Goal: Task Accomplishment & Management: Use online tool/utility

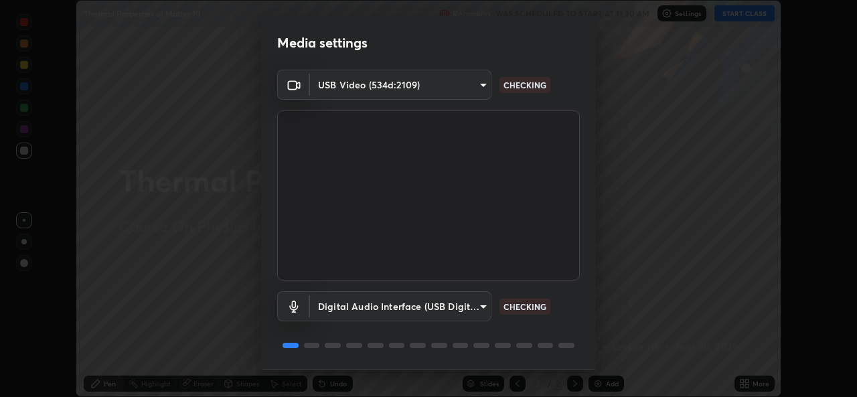
scroll to position [41, 0]
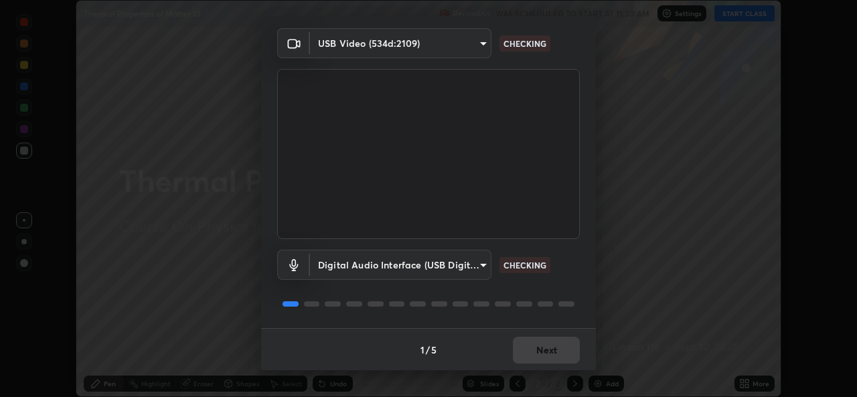
click at [547, 348] on div "1 / 5 Next" at bounding box center [428, 349] width 335 height 43
click at [545, 349] on div "1 / 5 Next" at bounding box center [428, 349] width 335 height 43
click at [544, 353] on div "1 / 5 Next" at bounding box center [428, 349] width 335 height 43
click at [545, 355] on div "1 / 5 Next" at bounding box center [428, 349] width 335 height 43
click at [543, 353] on div "1 / 5 Next" at bounding box center [428, 349] width 335 height 43
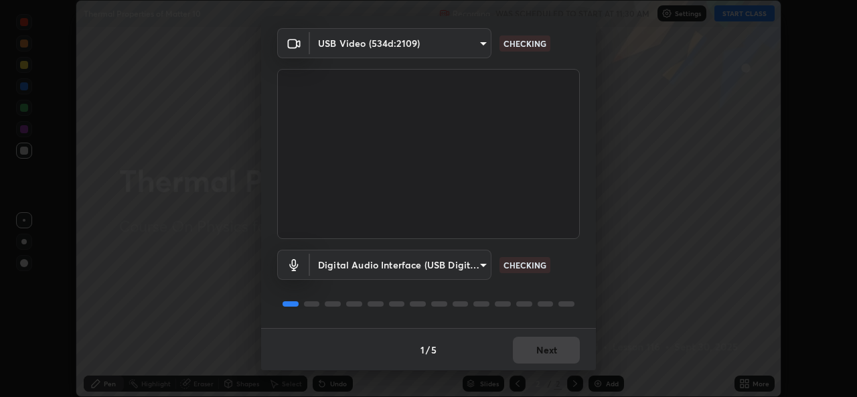
click at [542, 353] on div "1 / 5 Next" at bounding box center [428, 349] width 335 height 43
click at [546, 351] on div "1 / 5 Next" at bounding box center [428, 349] width 335 height 43
click at [547, 353] on button "Next" at bounding box center [546, 350] width 67 height 27
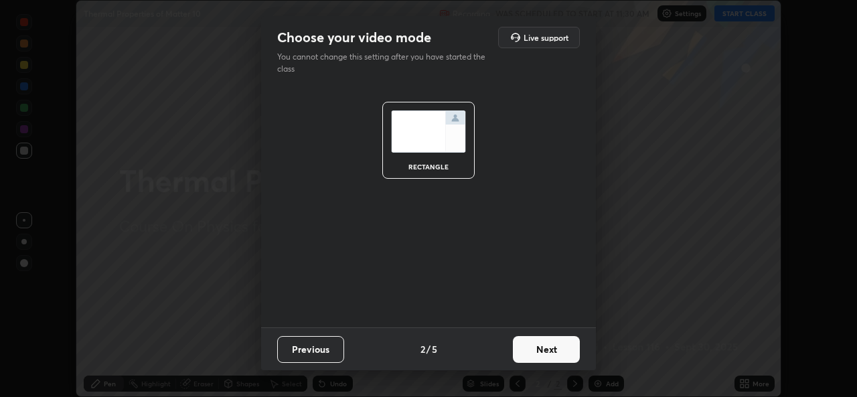
scroll to position [0, 0]
click at [547, 351] on button "Next" at bounding box center [546, 349] width 67 height 27
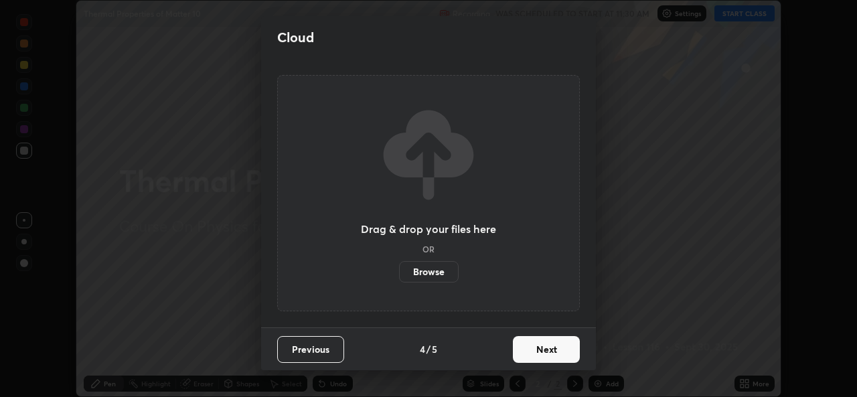
click at [553, 352] on button "Next" at bounding box center [546, 349] width 67 height 27
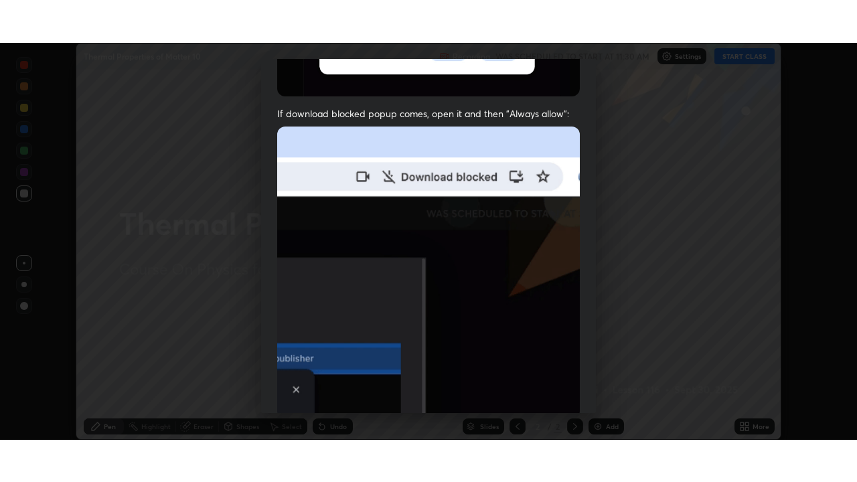
scroll to position [315, 0]
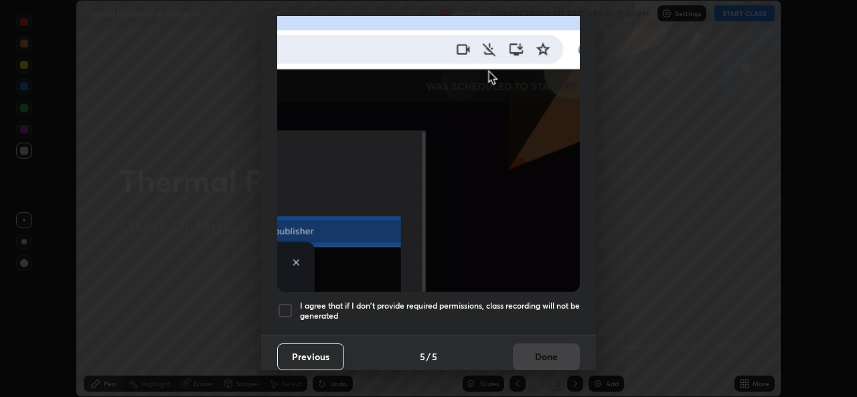
click at [379, 300] on h5 "I agree that if I don't provide required permissions, class recording will not …" at bounding box center [440, 310] width 280 height 21
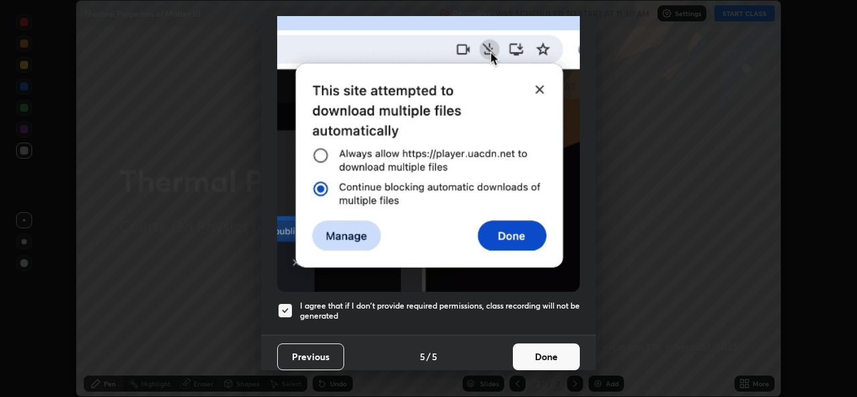
click at [543, 358] on button "Done" at bounding box center [546, 356] width 67 height 27
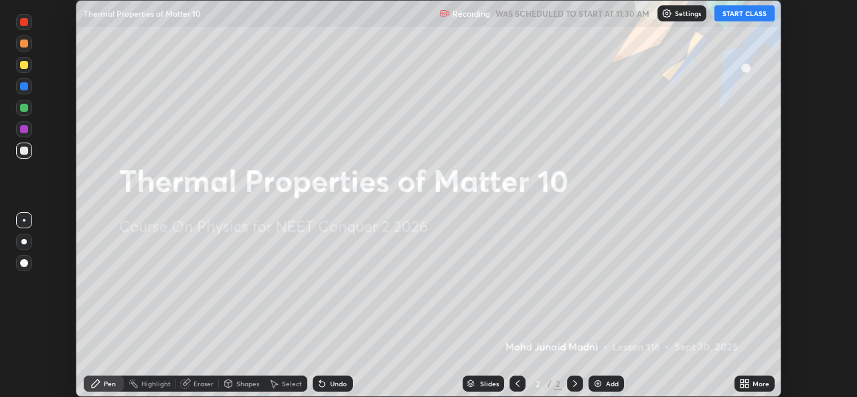
click at [753, 383] on div "More" at bounding box center [760, 383] width 17 height 7
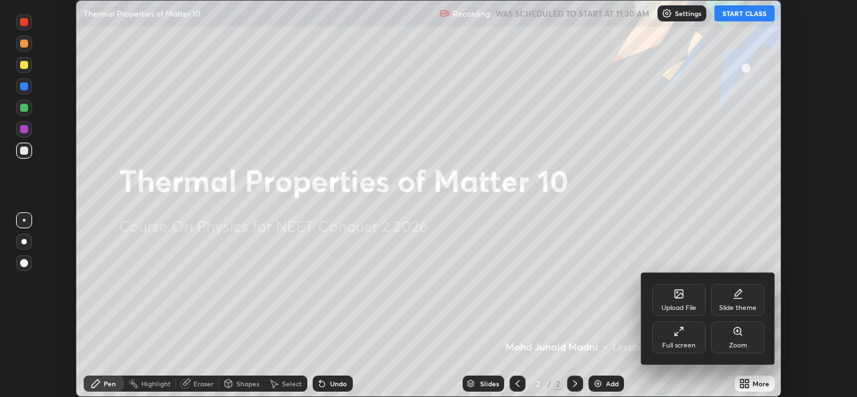
click at [669, 287] on div "Upload File" at bounding box center [679, 300] width 54 height 32
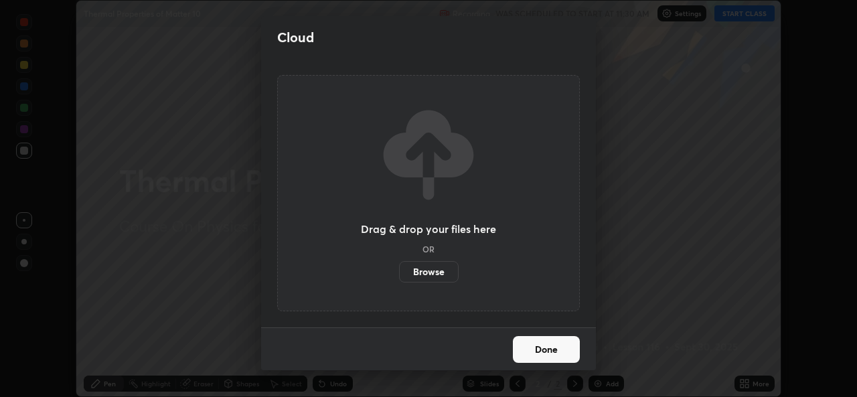
click at [416, 271] on label "Browse" at bounding box center [429, 271] width 60 height 21
click at [399, 271] on input "Browse" at bounding box center [399, 271] width 0 height 21
click at [534, 352] on button "Done" at bounding box center [546, 349] width 67 height 27
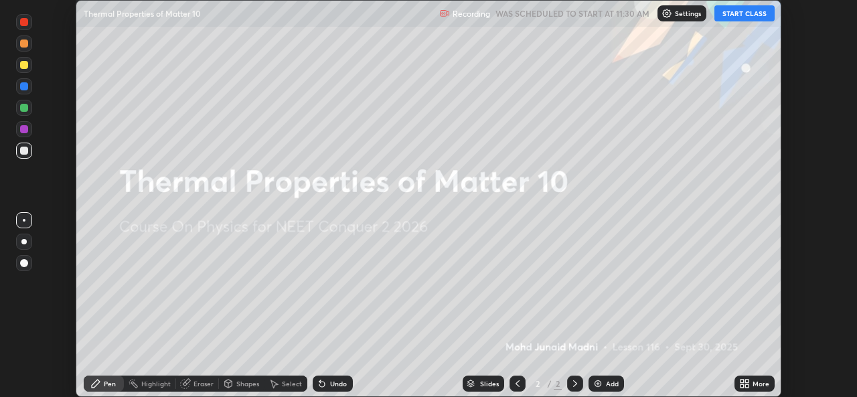
click at [740, 11] on button "START CLASS" at bounding box center [744, 13] width 60 height 16
click at [752, 384] on div "More" at bounding box center [760, 383] width 17 height 7
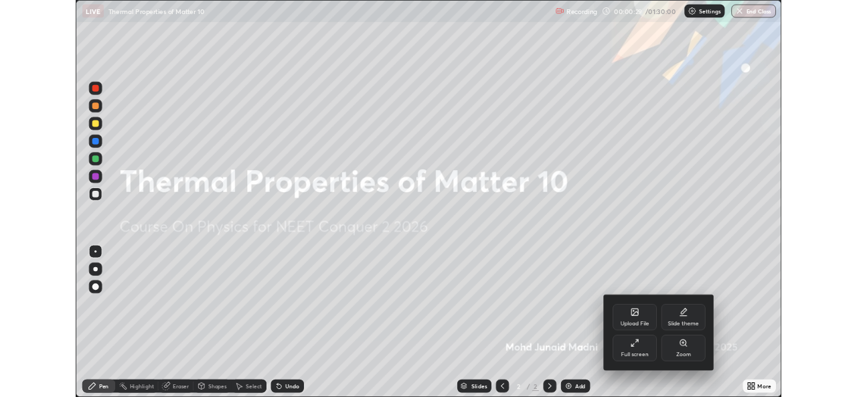
scroll to position [482, 857]
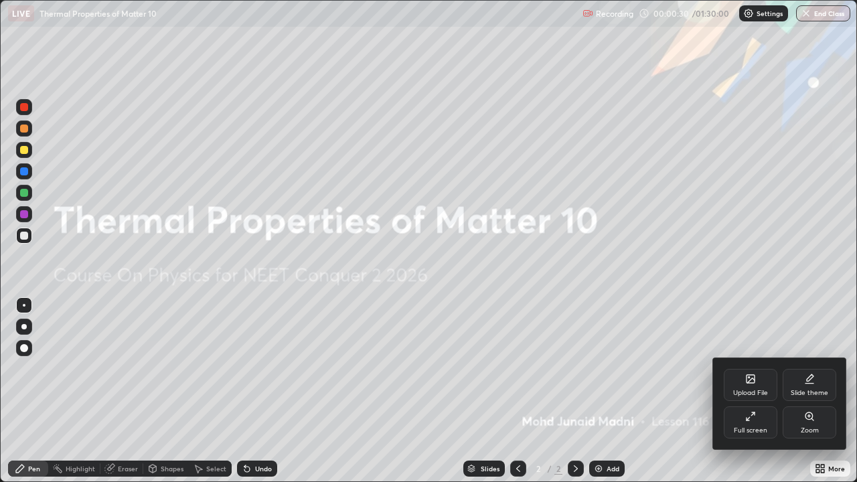
click at [741, 389] on div "Upload File" at bounding box center [750, 392] width 35 height 7
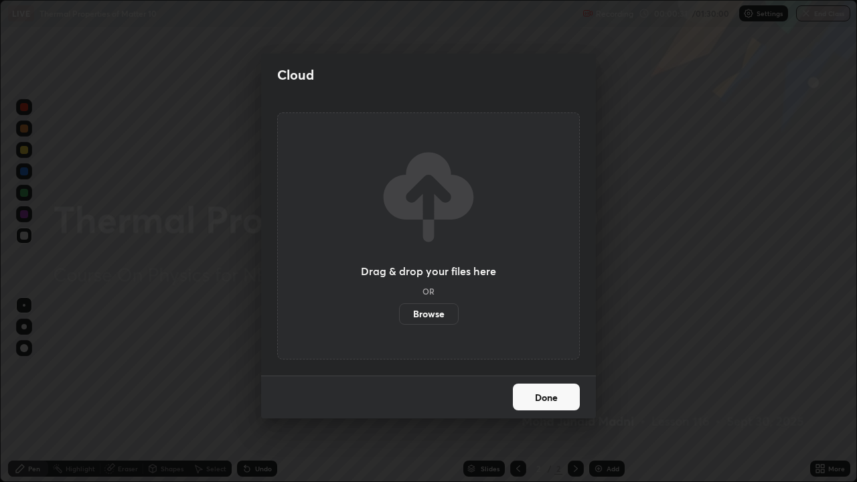
click at [434, 315] on label "Browse" at bounding box center [429, 313] width 60 height 21
click at [399, 315] on input "Browse" at bounding box center [399, 313] width 0 height 21
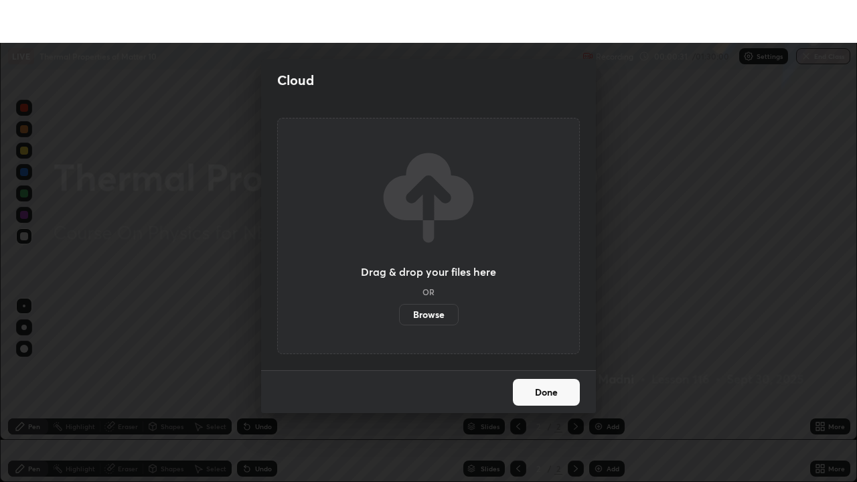
scroll to position [66527, 66068]
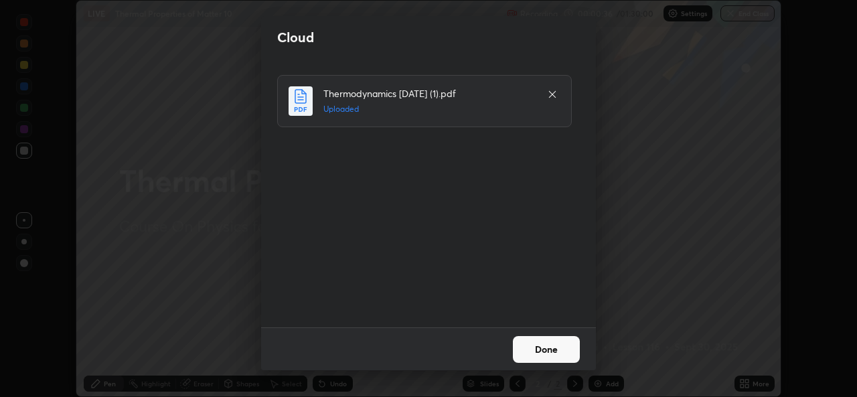
click at [535, 355] on button "Done" at bounding box center [546, 349] width 67 height 27
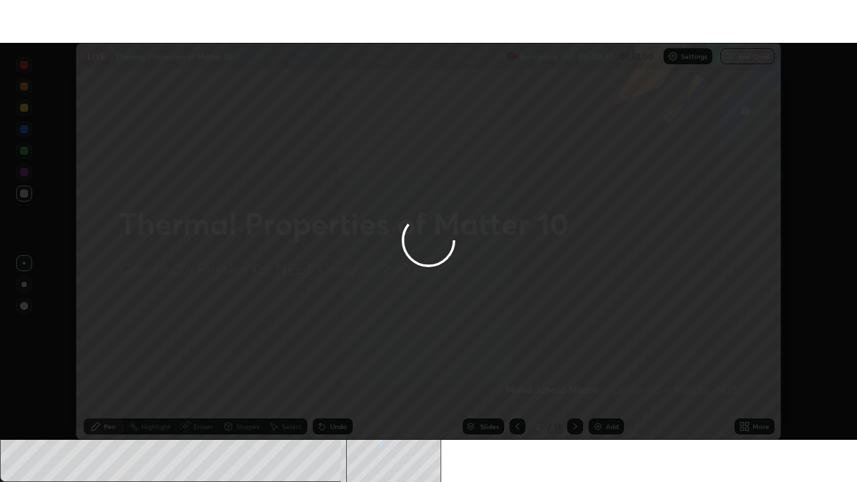
scroll to position [482, 857]
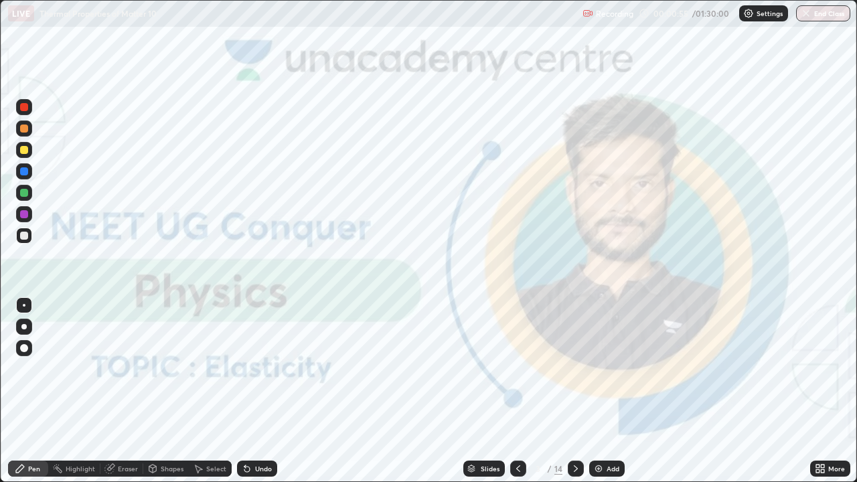
click at [26, 327] on div at bounding box center [23, 326] width 5 height 5
click at [21, 234] on div at bounding box center [24, 236] width 8 height 8
click at [485, 396] on div "Slides" at bounding box center [490, 468] width 19 height 7
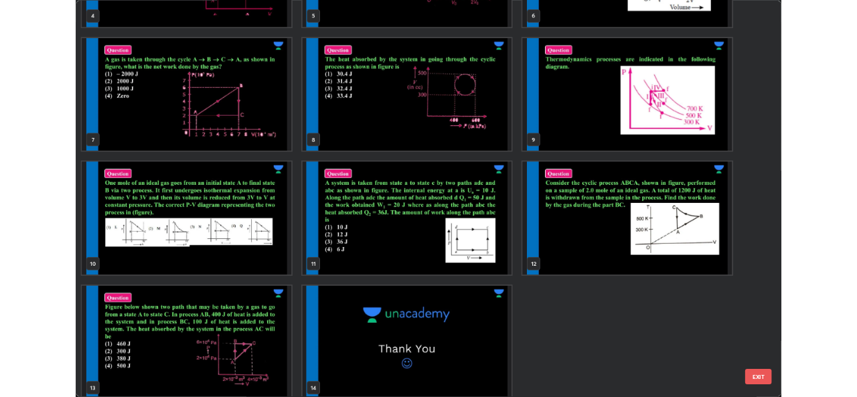
scroll to position [270, 0]
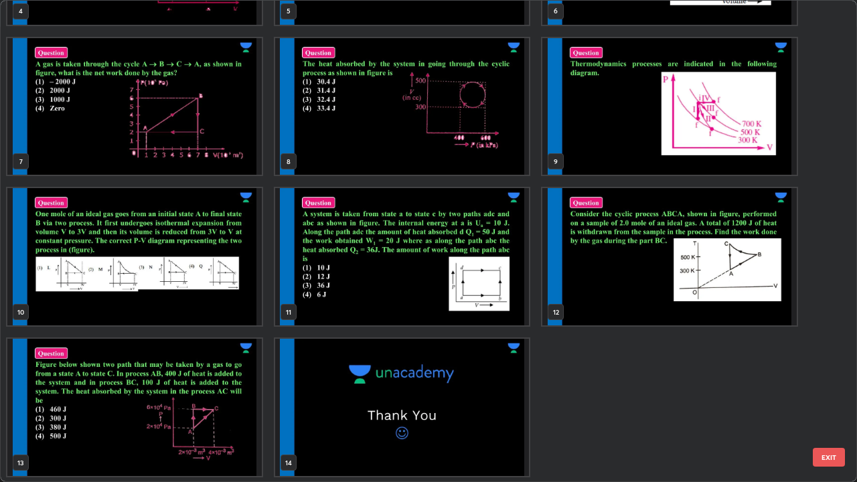
click at [380, 286] on img "grid" at bounding box center [402, 256] width 254 height 137
click at [384, 288] on img "grid" at bounding box center [402, 256] width 254 height 137
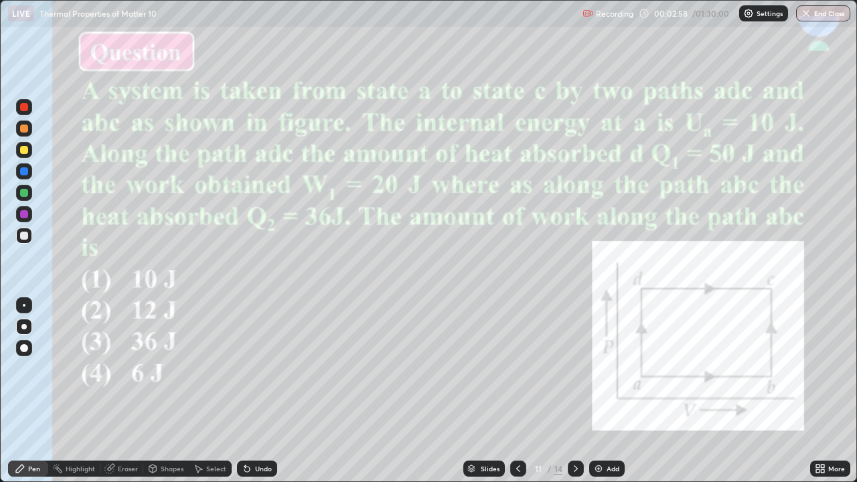
click at [20, 132] on div at bounding box center [24, 128] width 16 height 16
click at [810, 396] on div "More" at bounding box center [830, 468] width 40 height 16
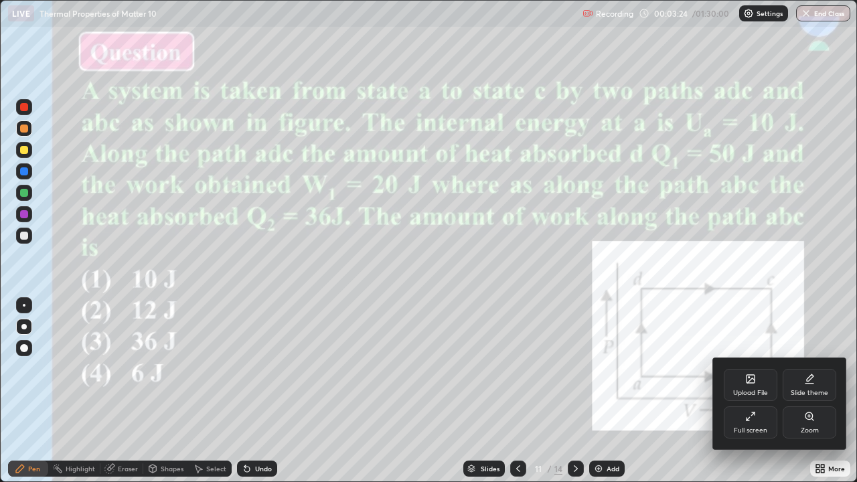
click at [747, 396] on icon at bounding box center [747, 418] width 3 height 3
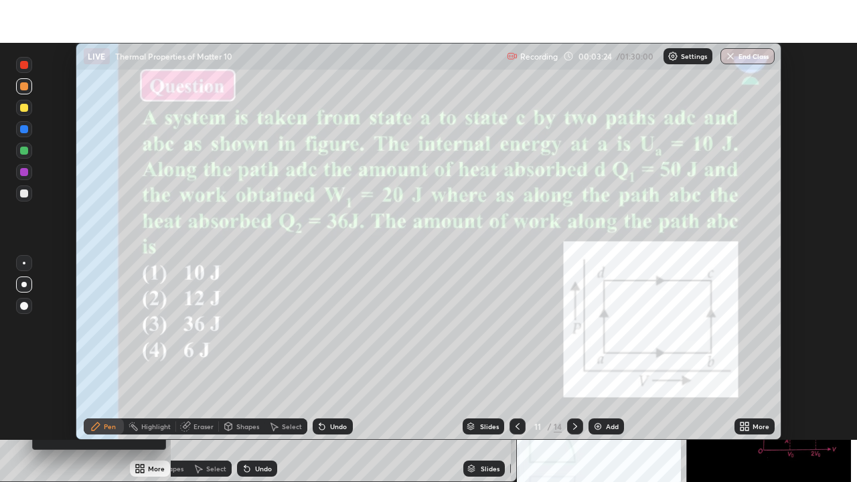
scroll to position [66527, 66068]
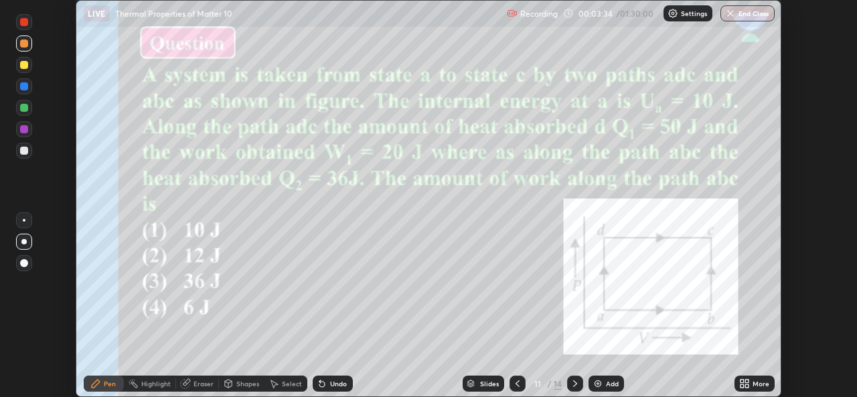
click at [747, 381] on icon at bounding box center [746, 380] width 3 height 3
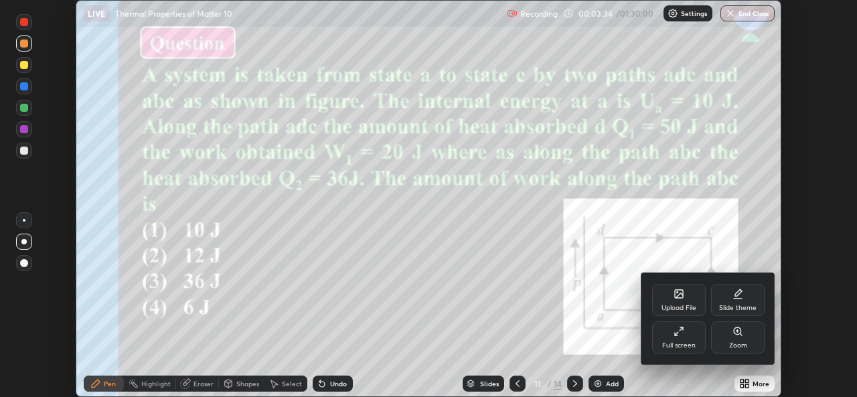
click at [675, 339] on div "Full screen" at bounding box center [679, 337] width 54 height 32
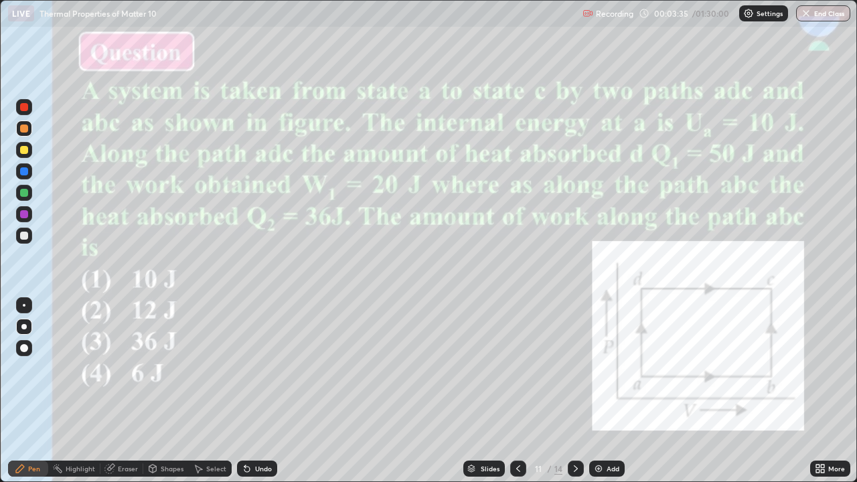
scroll to position [482, 857]
click at [481, 396] on div "Slides" at bounding box center [490, 468] width 19 height 7
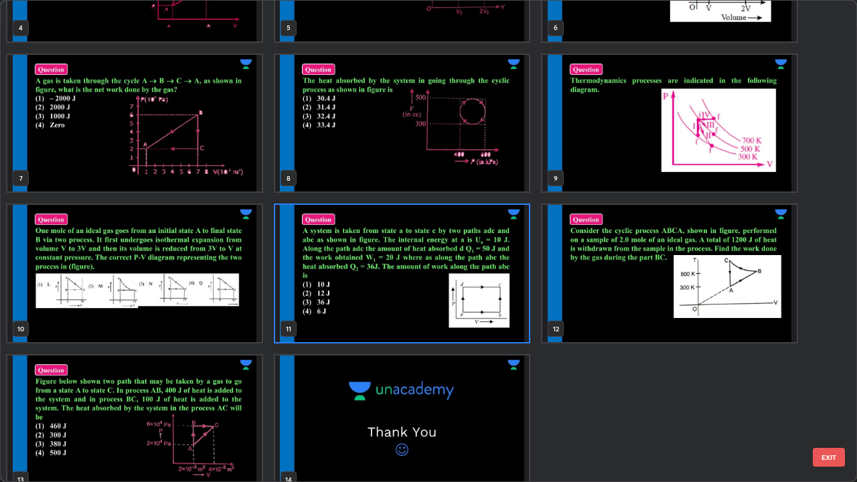
scroll to position [259, 0]
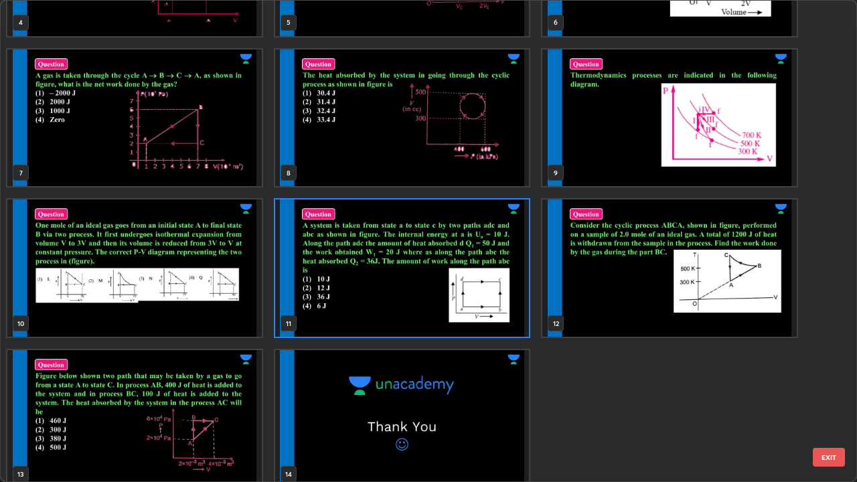
click at [189, 396] on img "grid" at bounding box center [134, 418] width 254 height 137
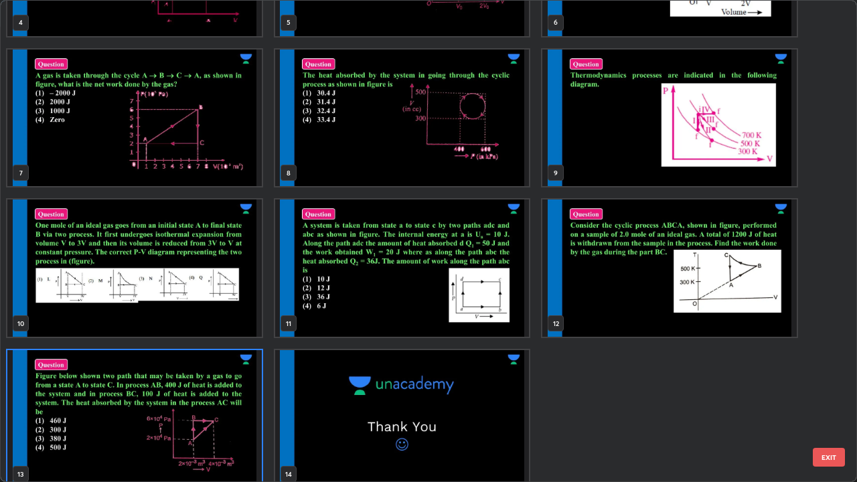
scroll to position [270, 0]
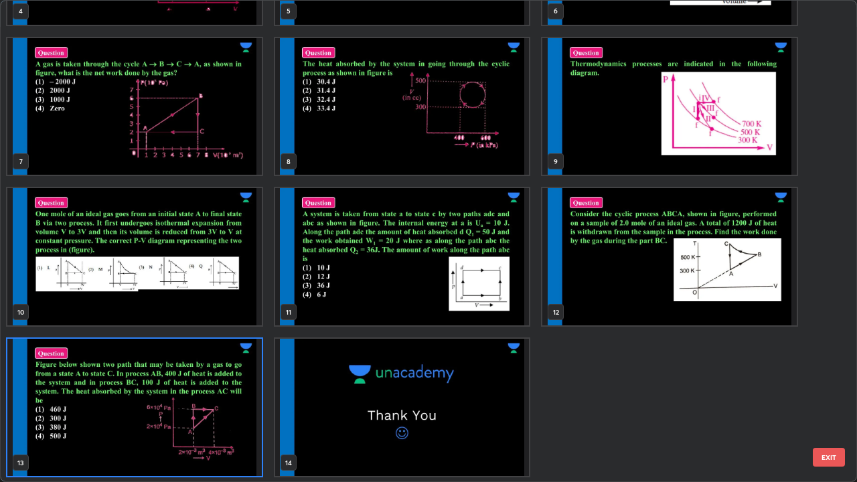
click at [192, 396] on img "grid" at bounding box center [134, 407] width 254 height 137
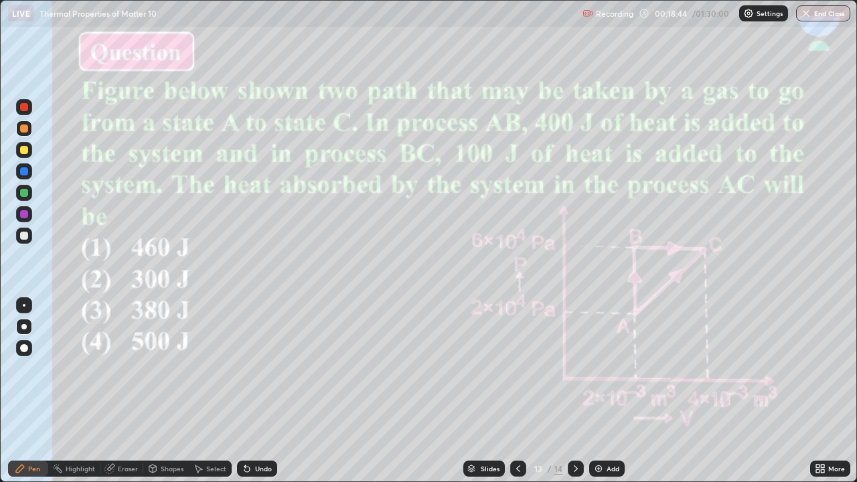
click at [596, 396] on img at bounding box center [598, 468] width 11 height 11
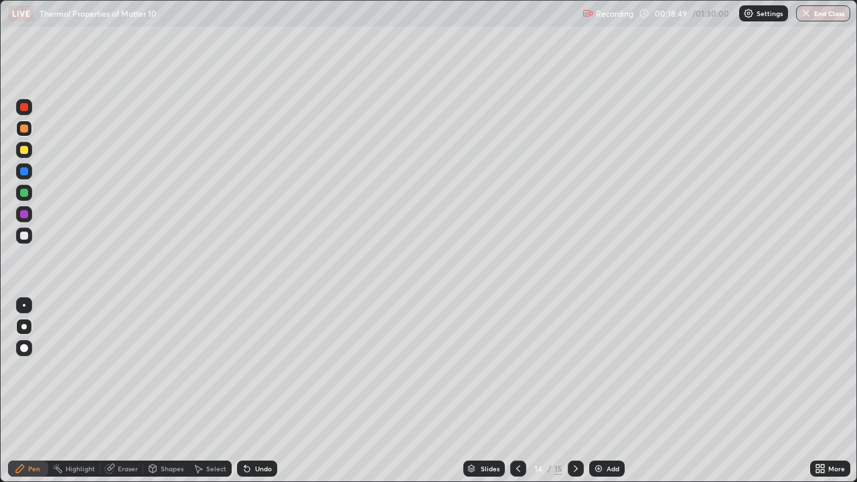
click at [27, 195] on div at bounding box center [24, 193] width 8 height 8
click at [517, 396] on icon at bounding box center [518, 468] width 11 height 11
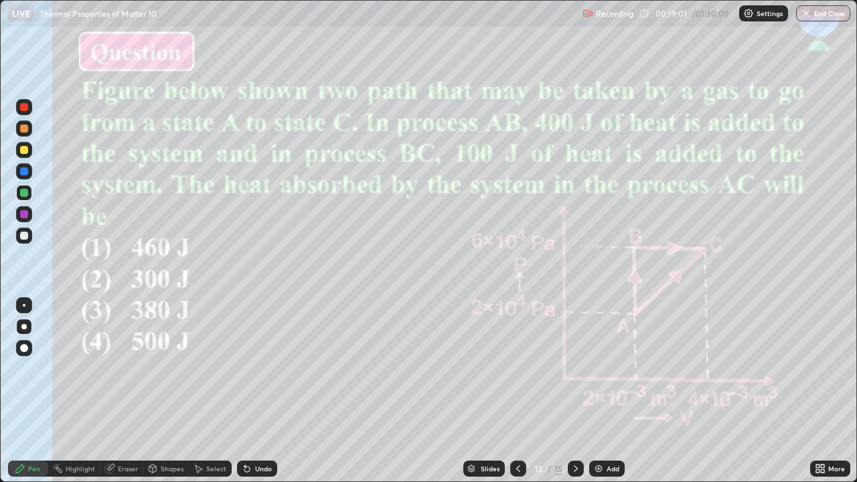
click at [572, 396] on icon at bounding box center [575, 468] width 11 height 11
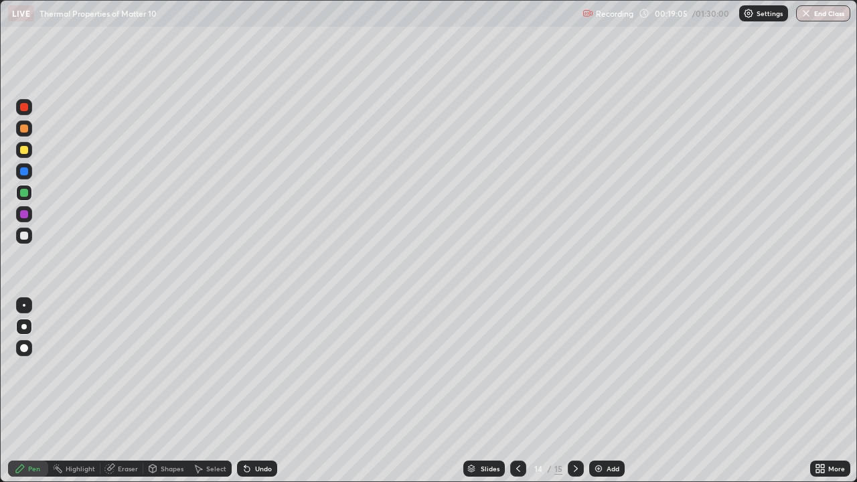
click at [518, 396] on icon at bounding box center [518, 468] width 11 height 11
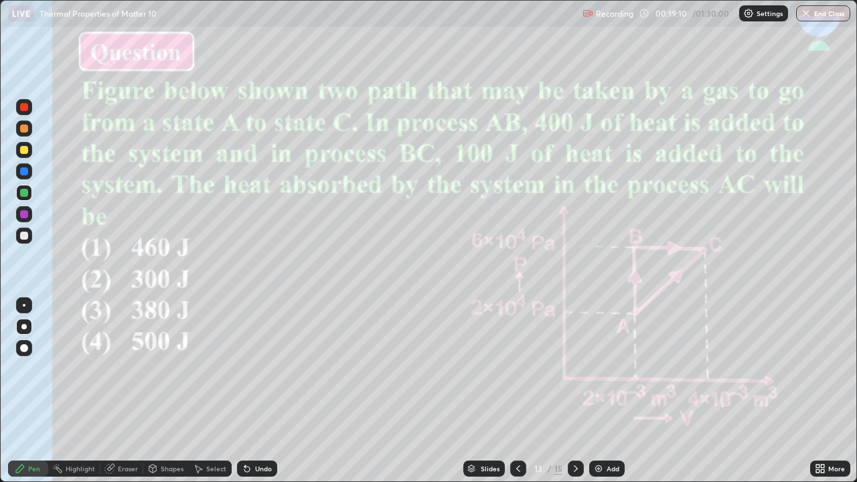
click at [573, 396] on icon at bounding box center [575, 468] width 11 height 11
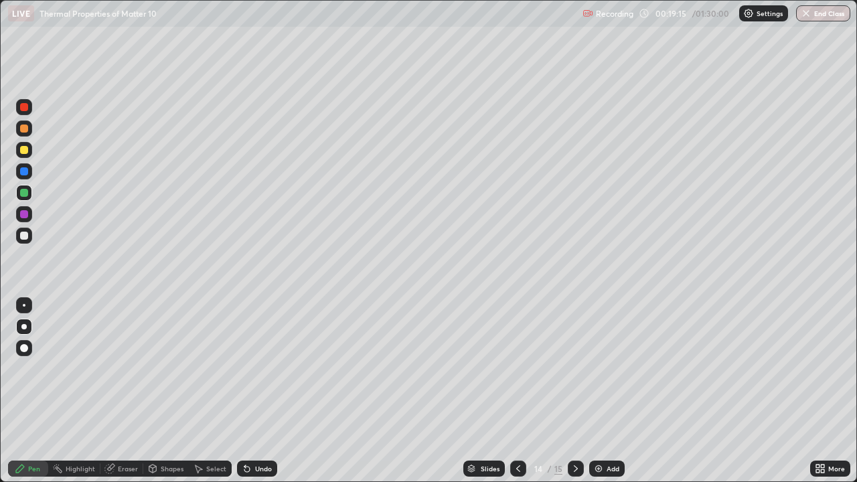
click at [517, 396] on icon at bounding box center [518, 468] width 11 height 11
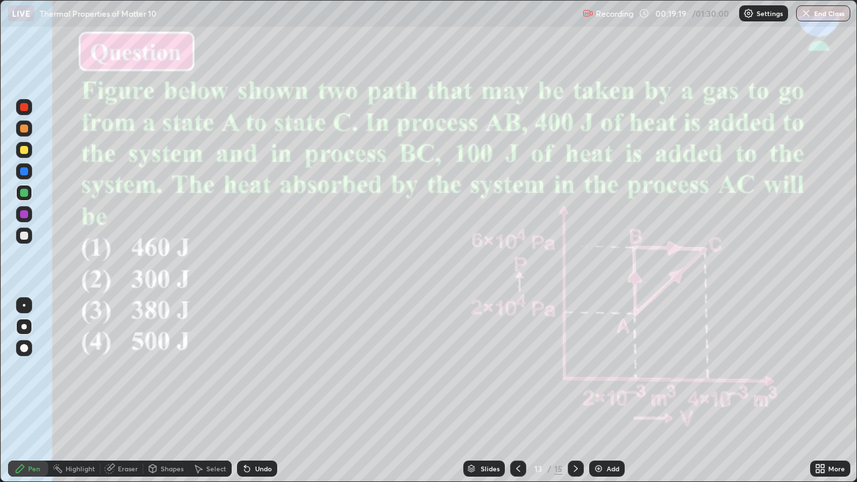
click at [574, 396] on icon at bounding box center [575, 468] width 11 height 11
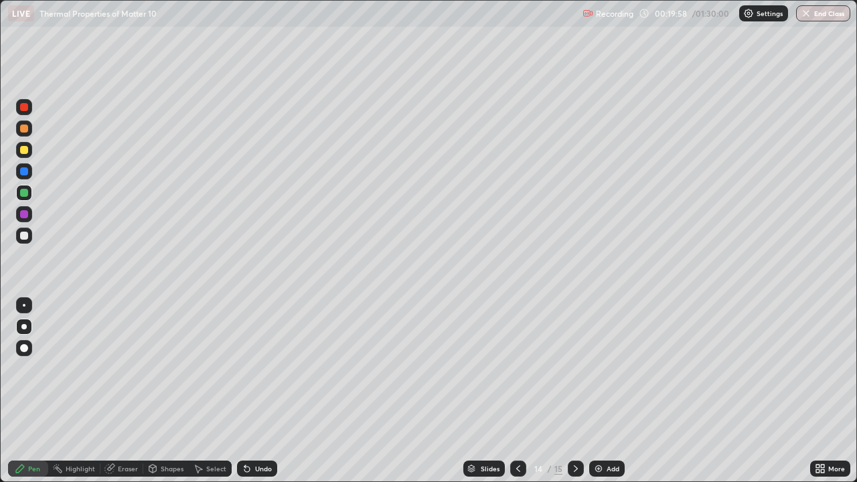
click at [518, 396] on icon at bounding box center [518, 468] width 11 height 11
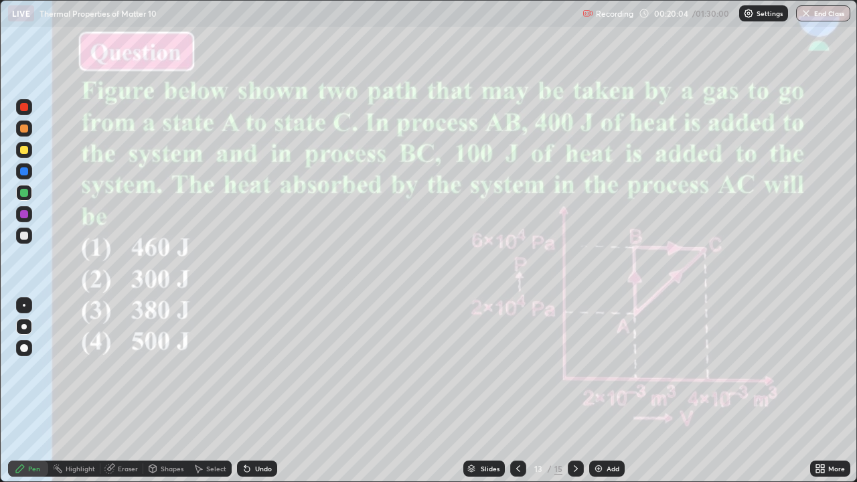
click at [574, 396] on icon at bounding box center [576, 468] width 4 height 7
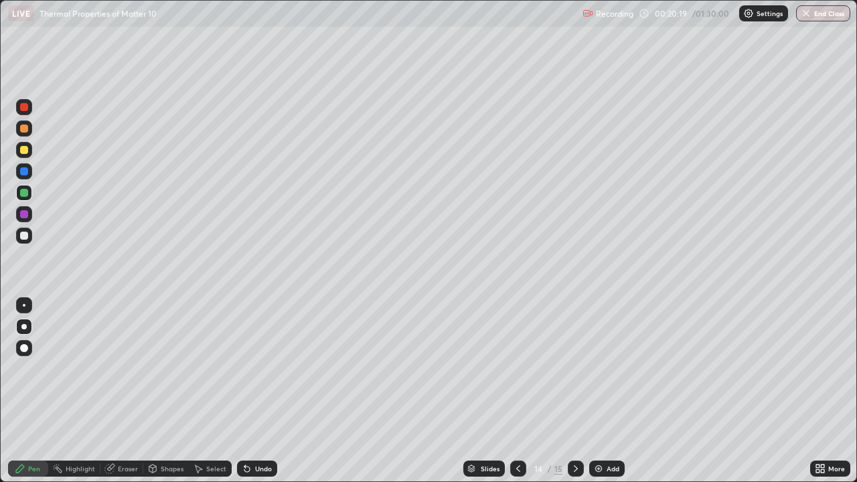
click at [518, 396] on icon at bounding box center [518, 468] width 11 height 11
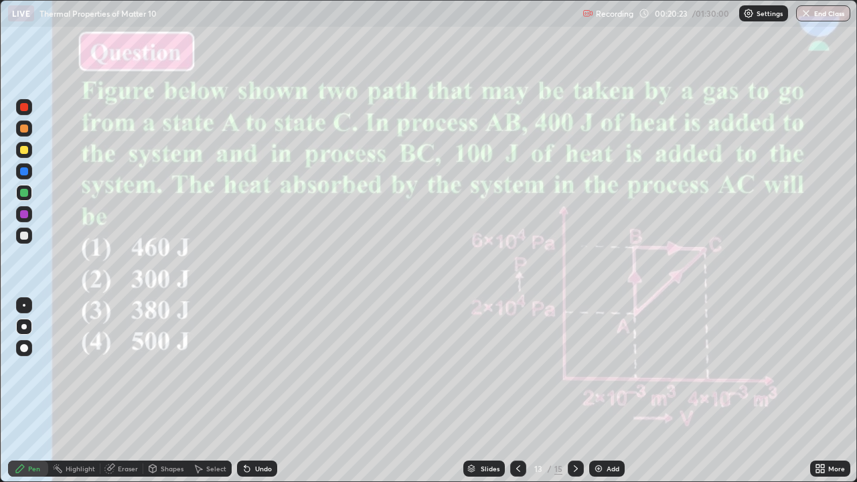
click at [574, 396] on icon at bounding box center [575, 468] width 11 height 11
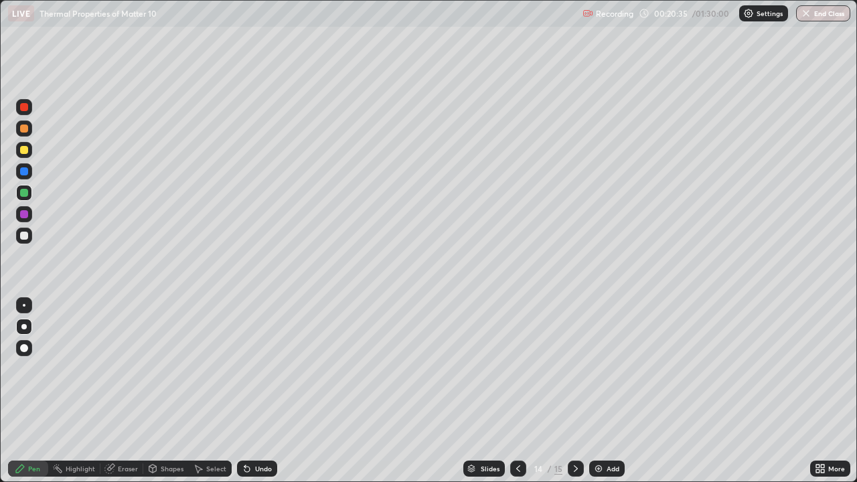
click at [573, 396] on icon at bounding box center [575, 468] width 11 height 11
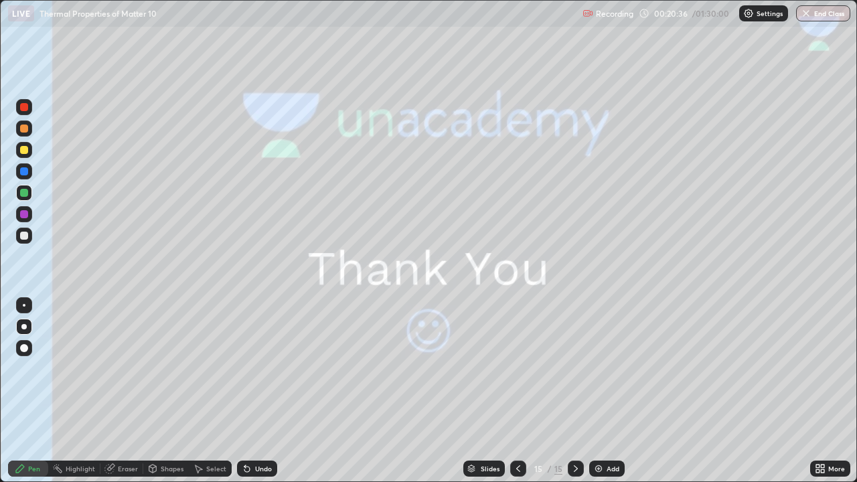
click at [515, 396] on icon at bounding box center [518, 468] width 11 height 11
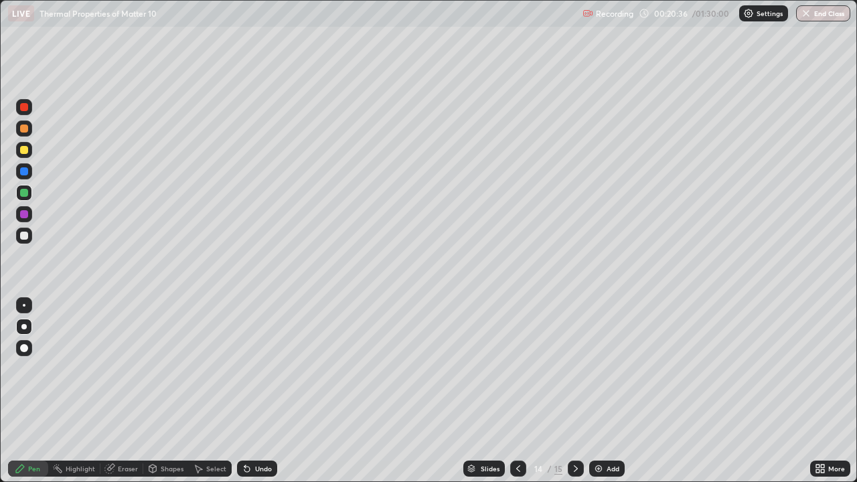
click at [515, 396] on icon at bounding box center [518, 468] width 11 height 11
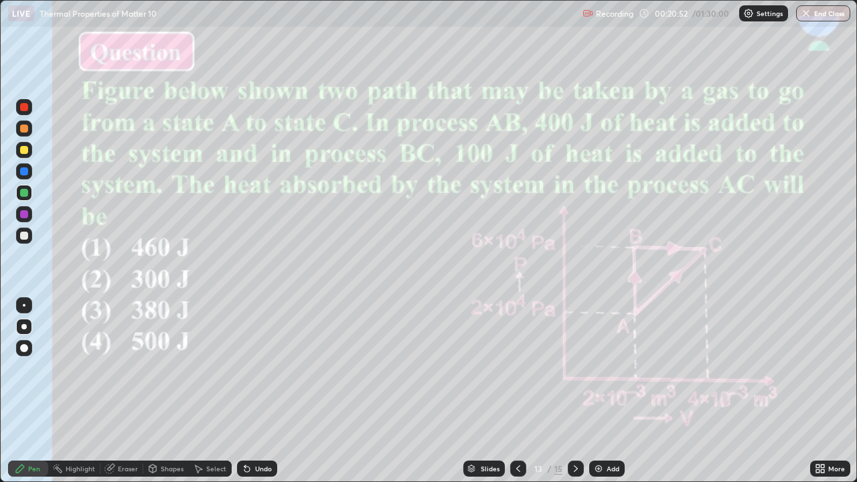
click at [518, 396] on icon at bounding box center [518, 468] width 11 height 11
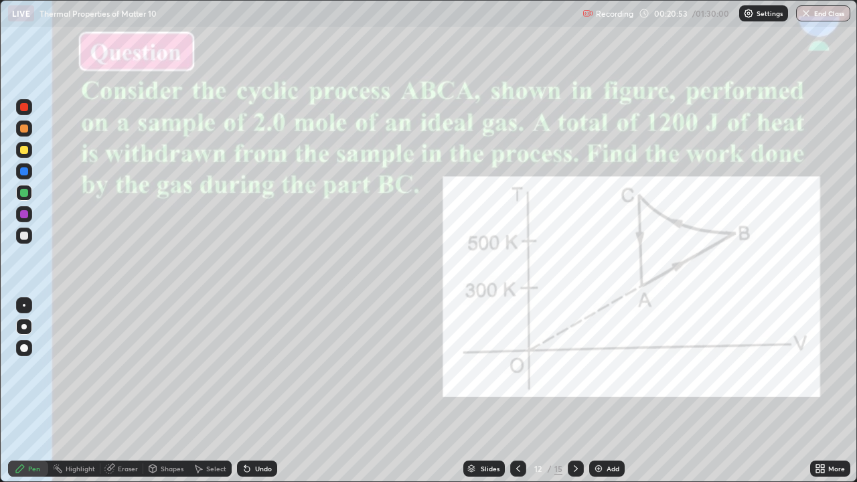
click at [574, 396] on icon at bounding box center [576, 468] width 4 height 7
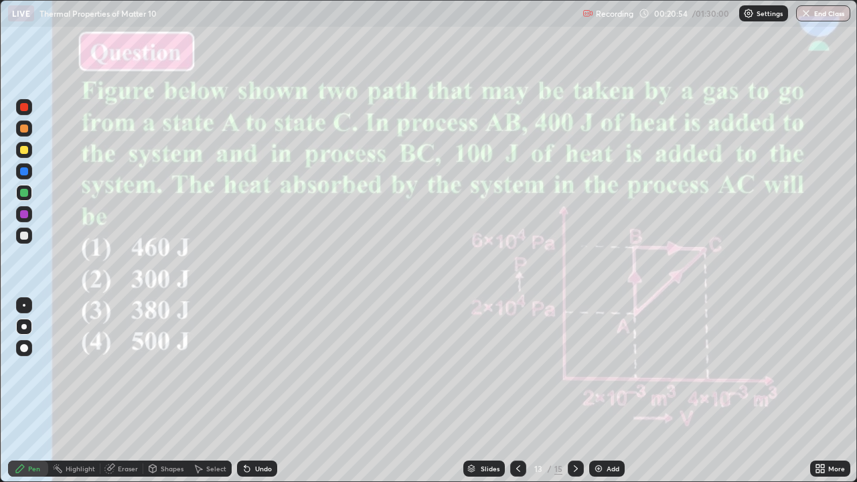
click at [573, 396] on icon at bounding box center [575, 468] width 11 height 11
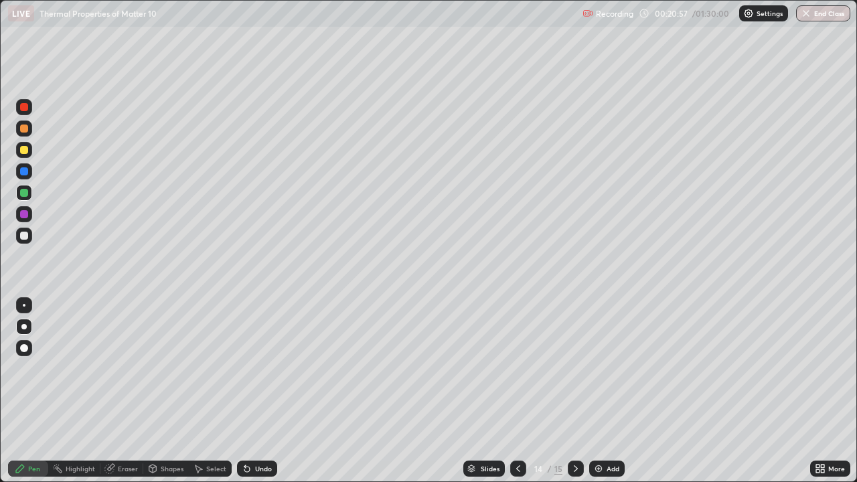
click at [120, 396] on div "Eraser" at bounding box center [128, 468] width 20 height 7
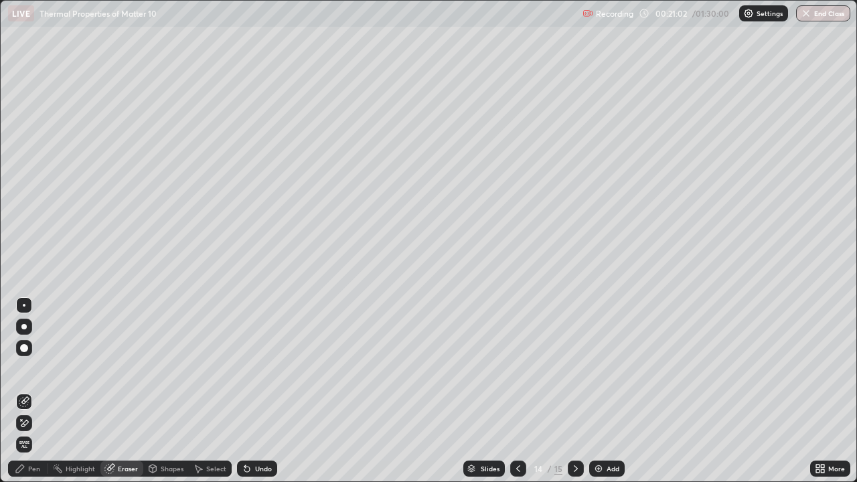
click at [36, 396] on div "Pen" at bounding box center [34, 468] width 12 height 7
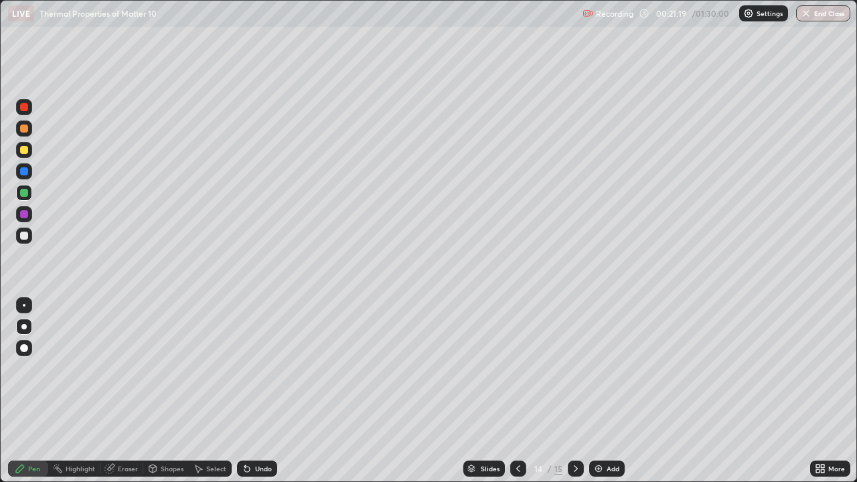
click at [515, 396] on icon at bounding box center [518, 468] width 11 height 11
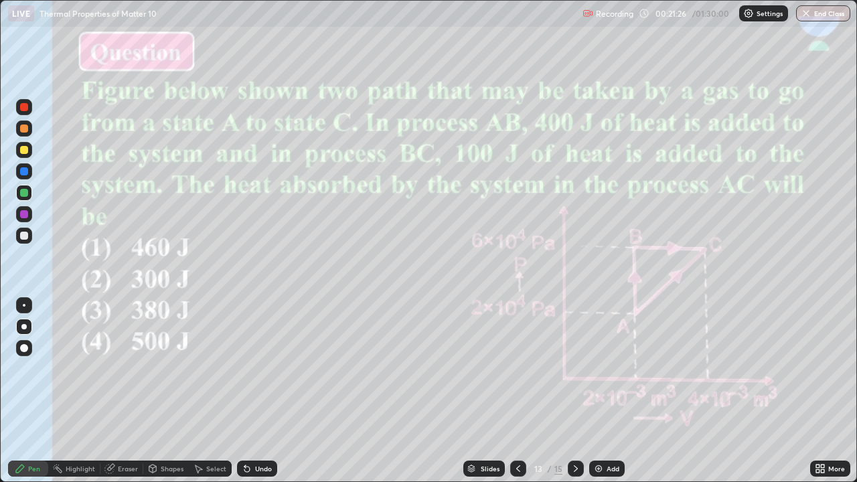
click at [574, 396] on icon at bounding box center [575, 468] width 11 height 11
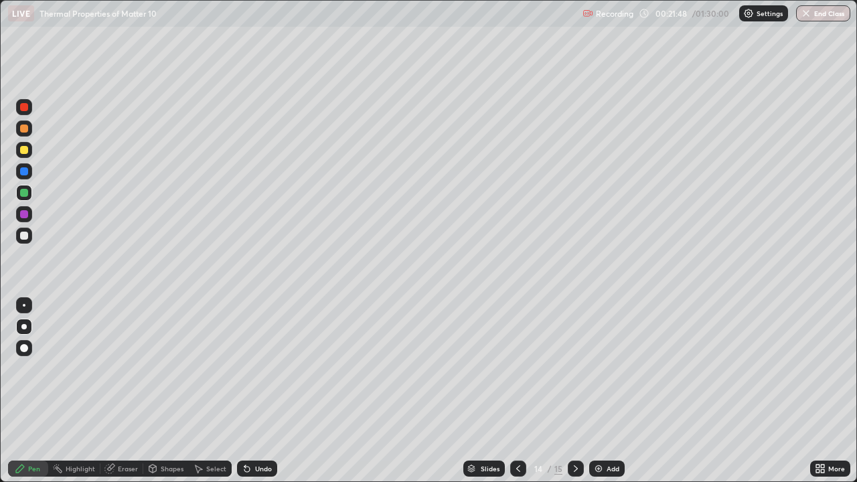
click at [517, 396] on icon at bounding box center [518, 468] width 11 height 11
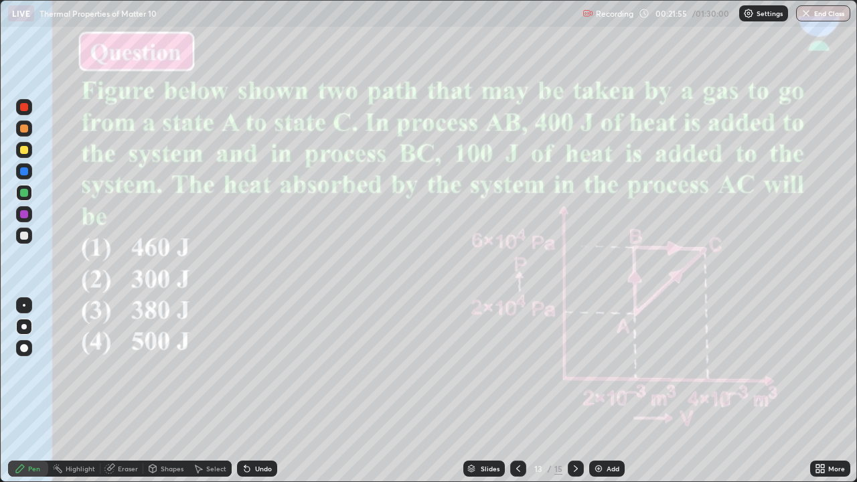
click at [576, 396] on icon at bounding box center [575, 468] width 11 height 11
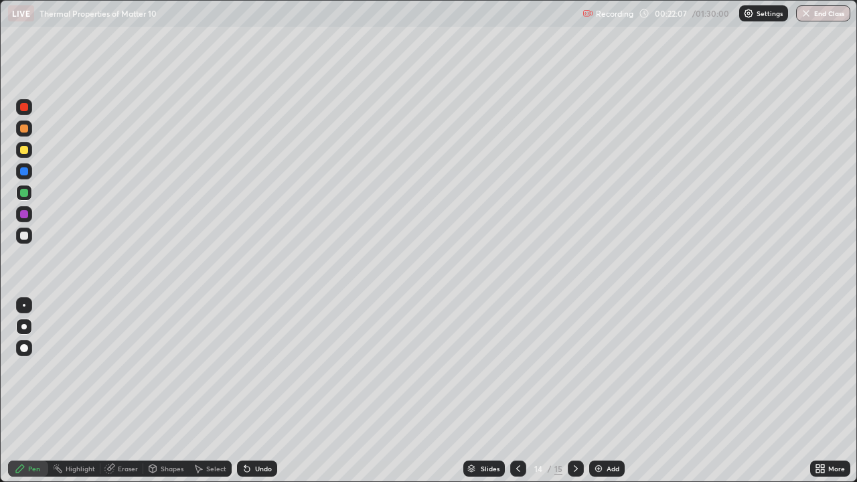
click at [517, 396] on icon at bounding box center [518, 468] width 4 height 7
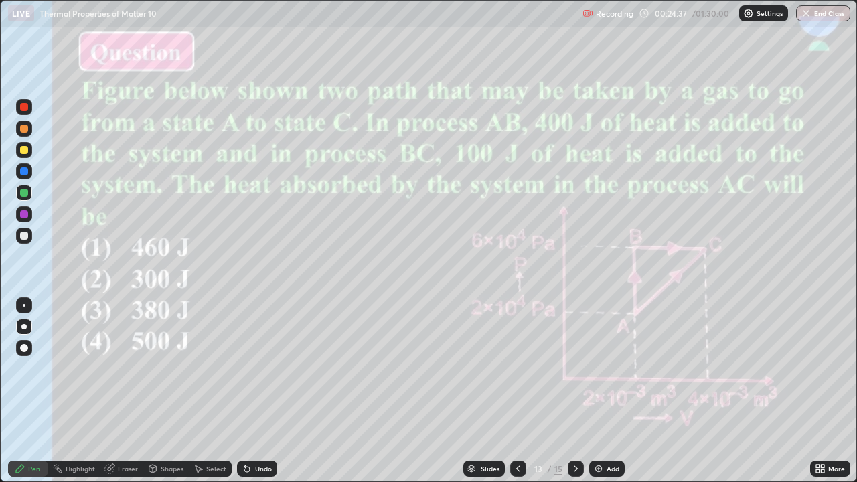
click at [573, 396] on icon at bounding box center [575, 468] width 11 height 11
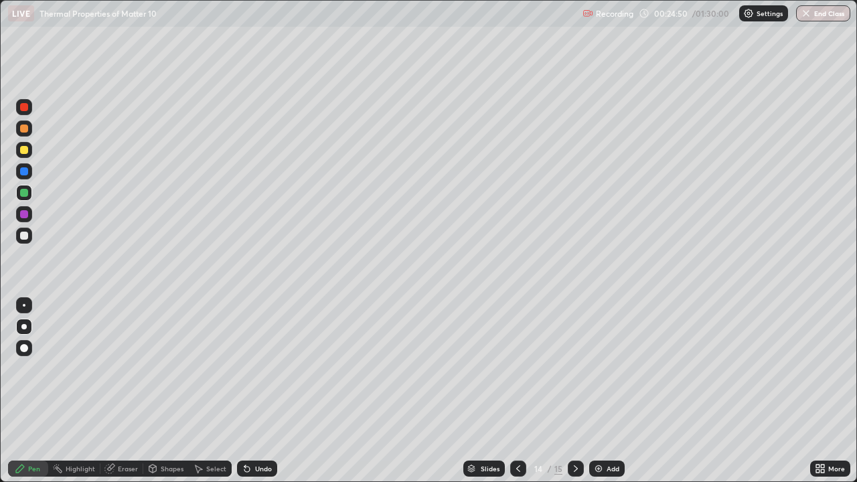
click at [574, 396] on icon at bounding box center [575, 468] width 11 height 11
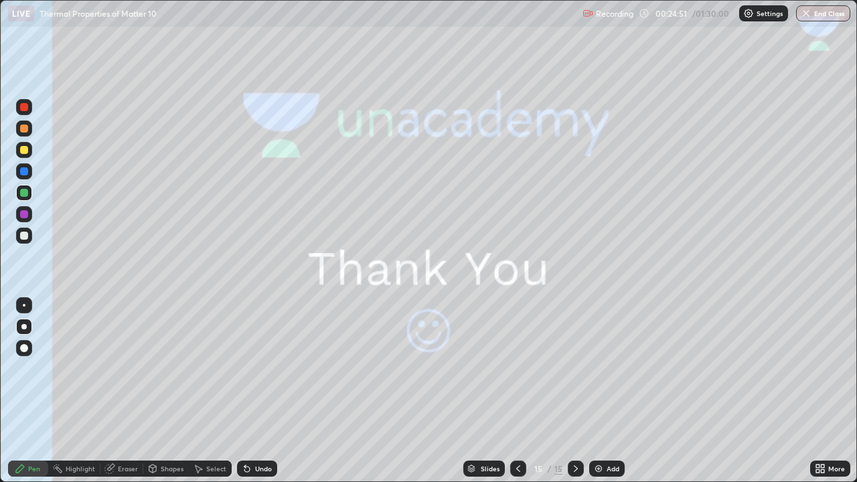
click at [516, 396] on icon at bounding box center [518, 468] width 11 height 11
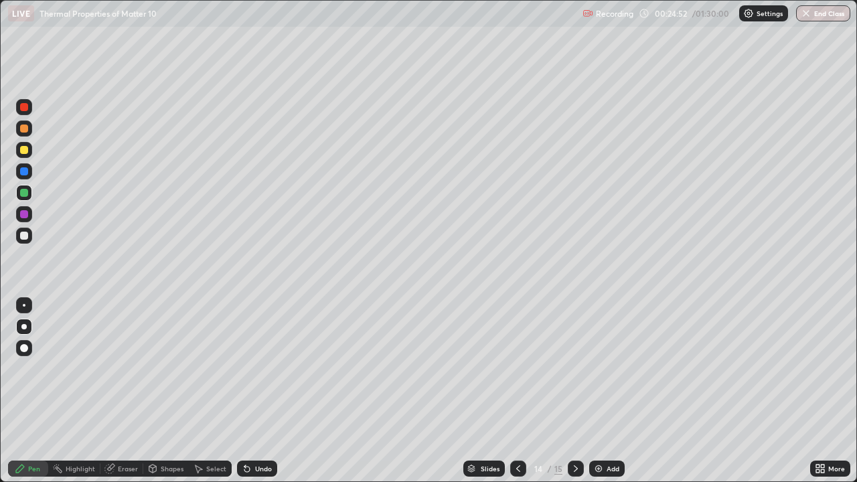
click at [520, 396] on icon at bounding box center [518, 468] width 11 height 11
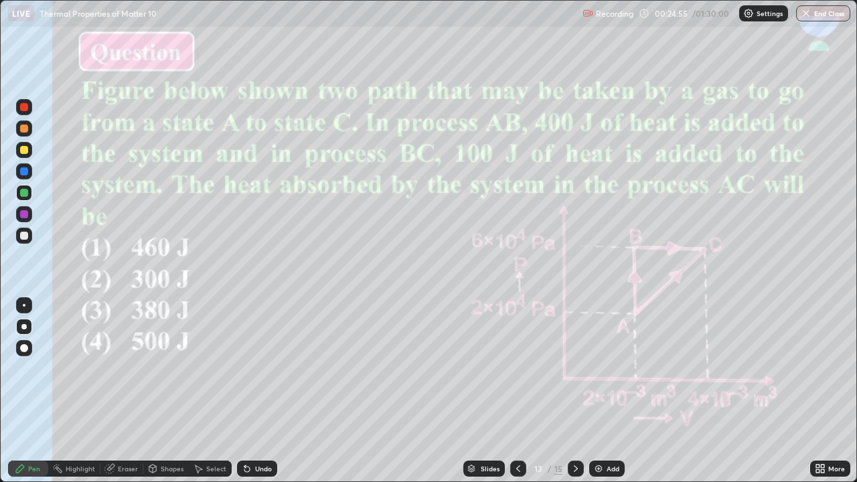
click at [574, 396] on icon at bounding box center [575, 468] width 11 height 11
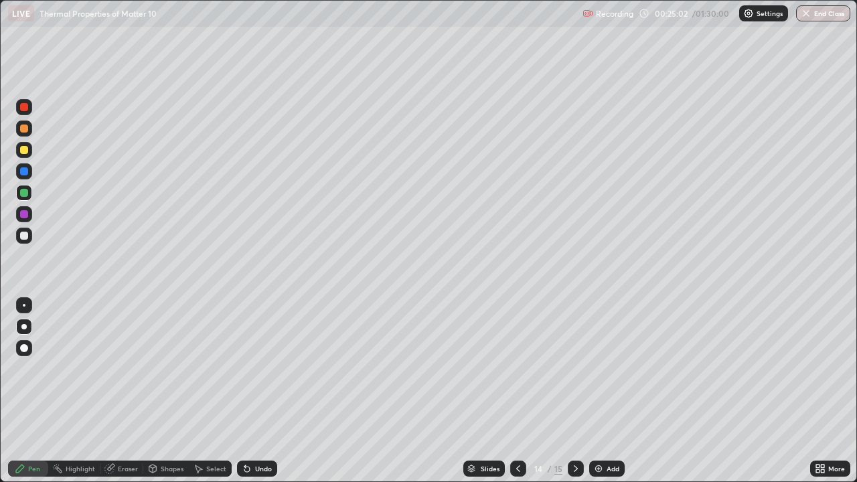
click at [576, 396] on icon at bounding box center [575, 468] width 11 height 11
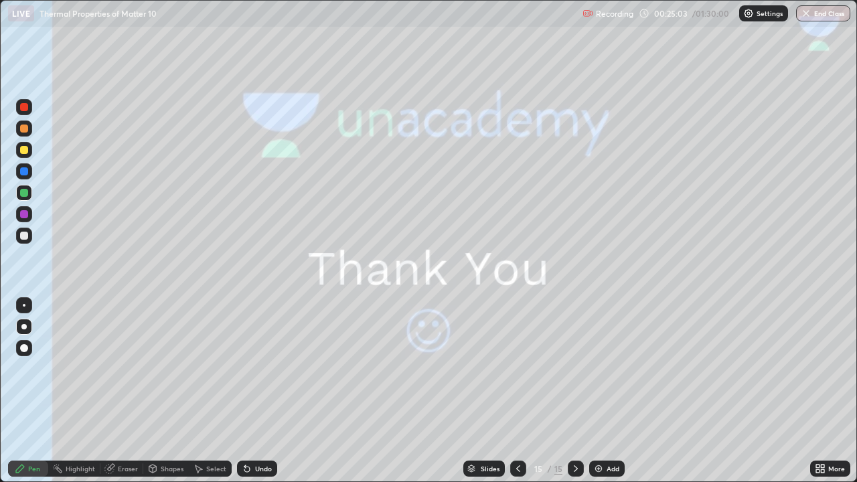
click at [517, 396] on icon at bounding box center [518, 468] width 11 height 11
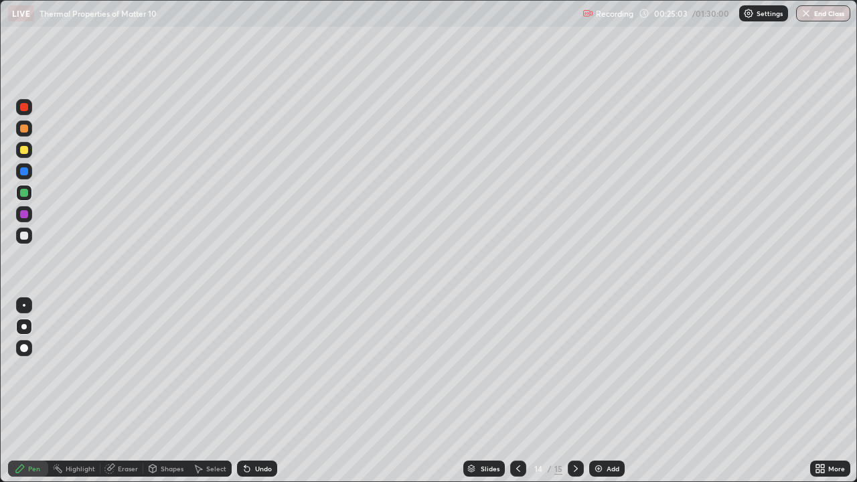
click at [517, 396] on icon at bounding box center [518, 468] width 4 height 7
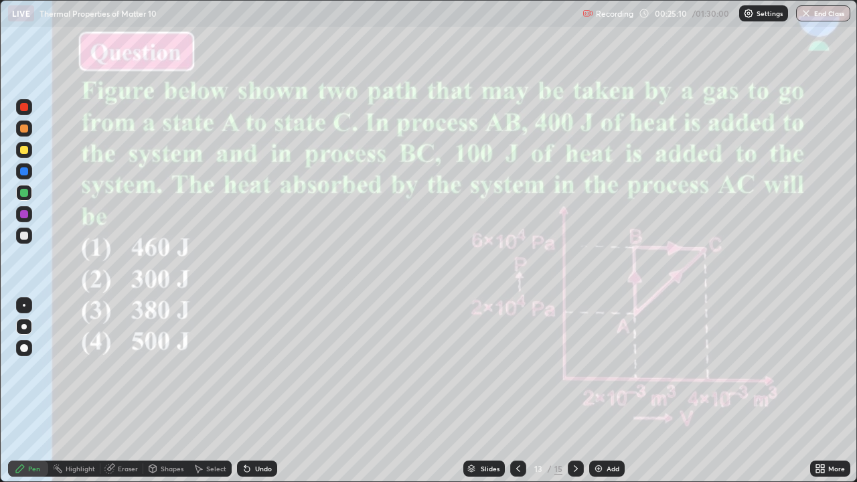
click at [573, 396] on icon at bounding box center [575, 468] width 11 height 11
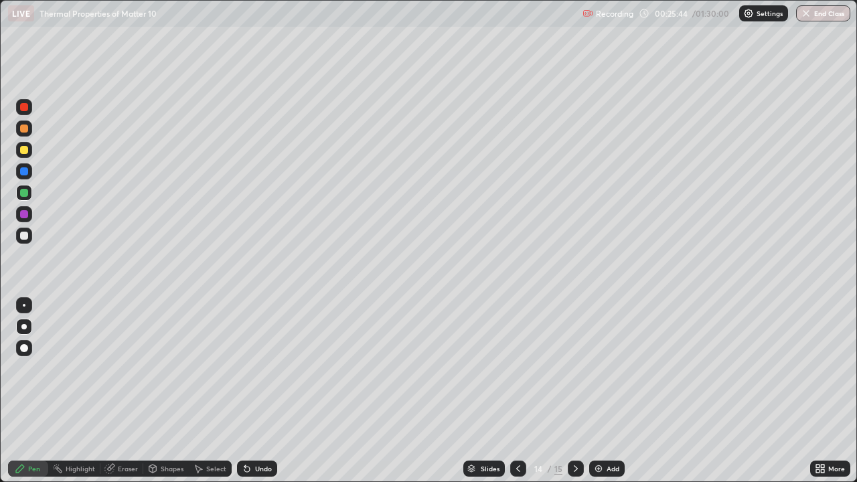
click at [516, 396] on icon at bounding box center [518, 468] width 11 height 11
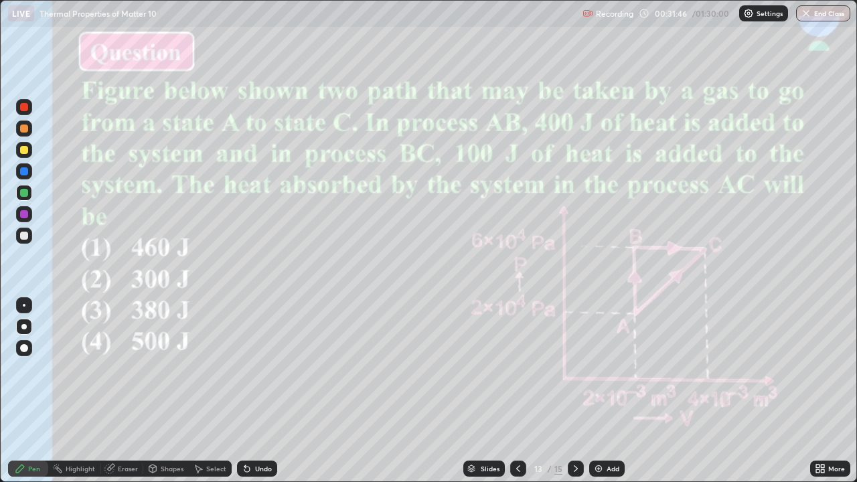
click at [575, 396] on icon at bounding box center [575, 468] width 11 height 11
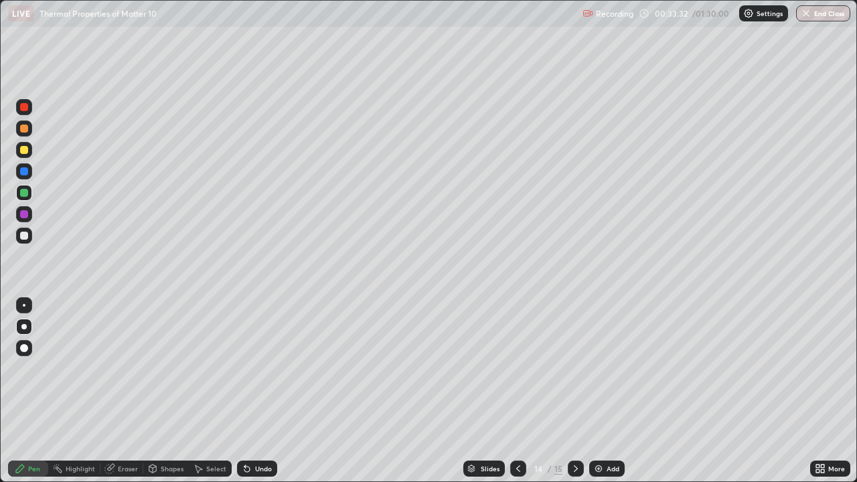
click at [490, 396] on div "Slides" at bounding box center [490, 468] width 19 height 7
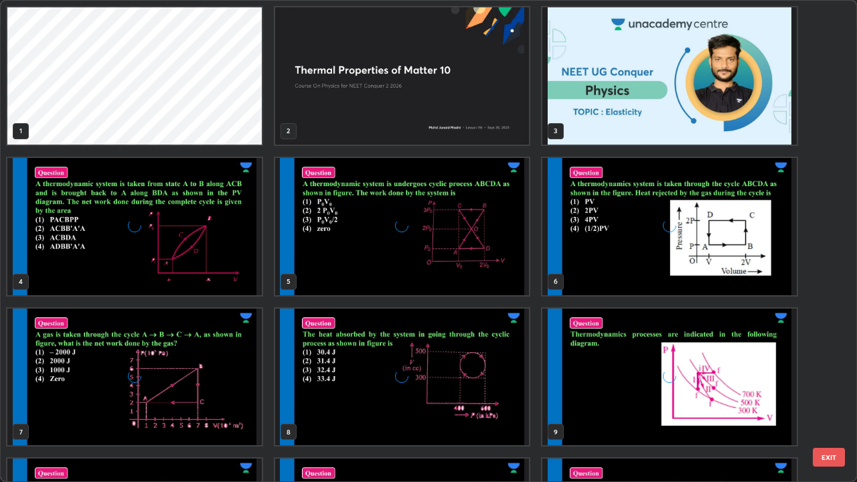
scroll to position [477, 849]
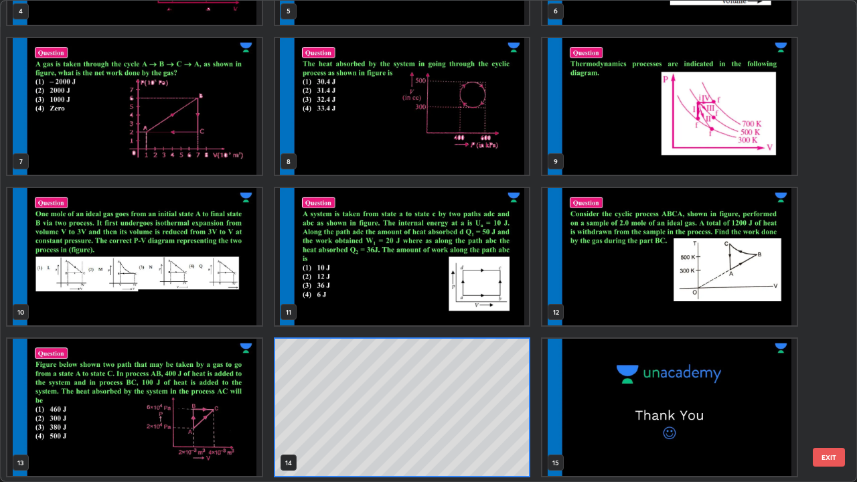
click at [623, 302] on img "grid" at bounding box center [669, 256] width 254 height 137
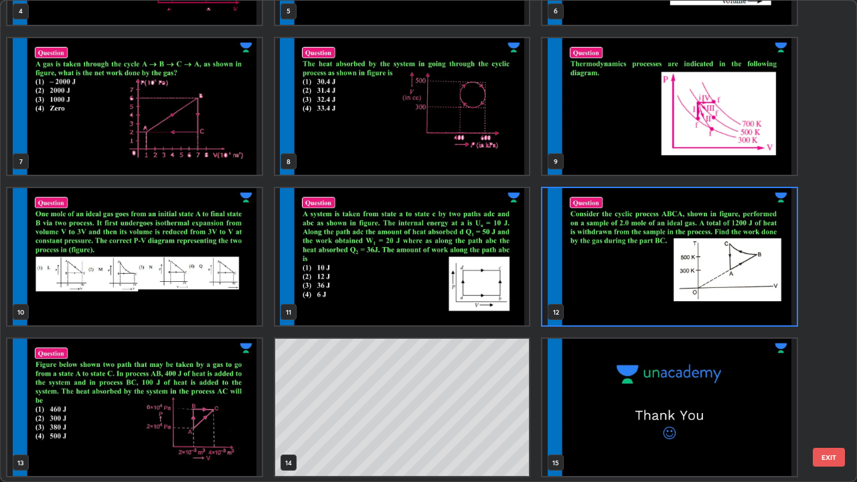
click at [621, 305] on img "grid" at bounding box center [669, 256] width 254 height 137
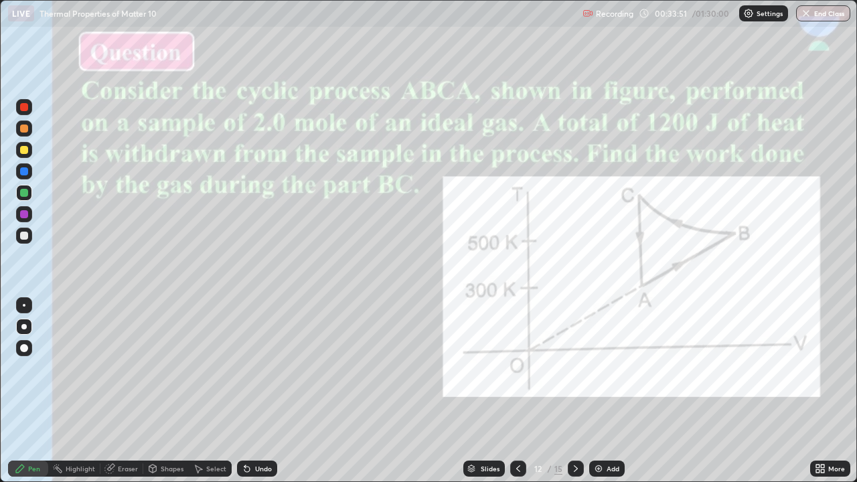
click at [24, 148] on div at bounding box center [24, 150] width 8 height 8
click at [122, 396] on div "Eraser" at bounding box center [121, 468] width 43 height 16
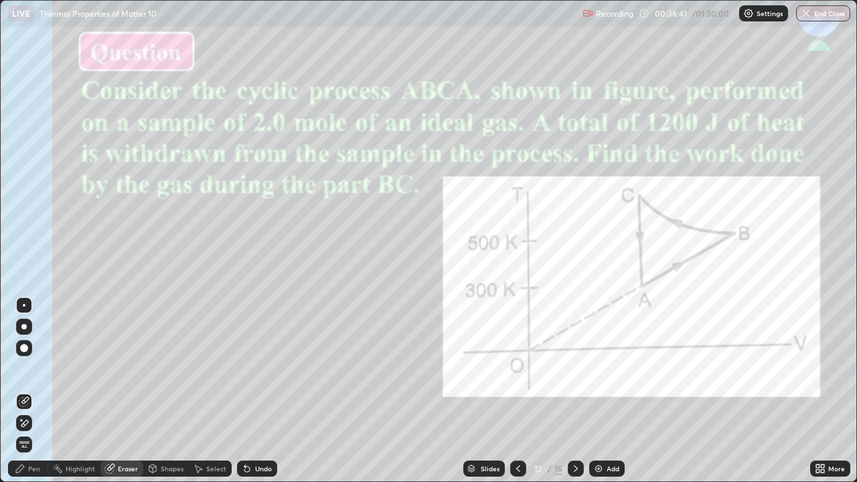
click at [29, 396] on div "Pen" at bounding box center [34, 468] width 12 height 7
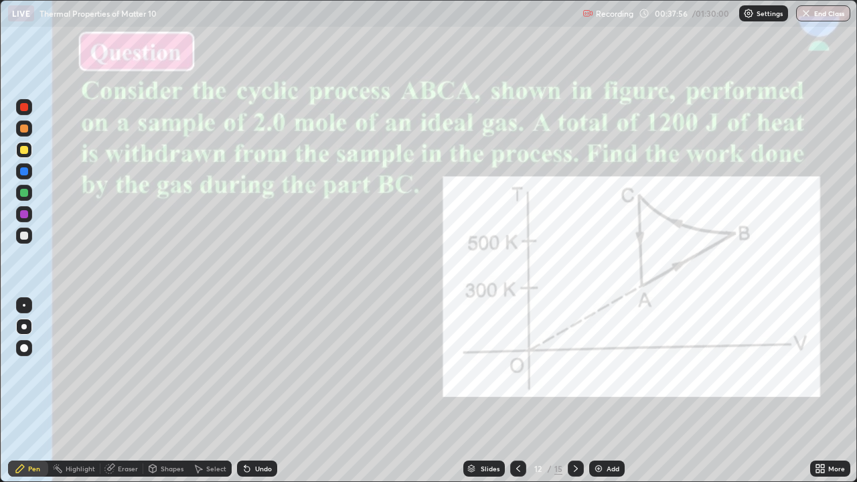
click at [23, 213] on div at bounding box center [24, 214] width 8 height 8
click at [489, 396] on div "Slides" at bounding box center [490, 468] width 19 height 7
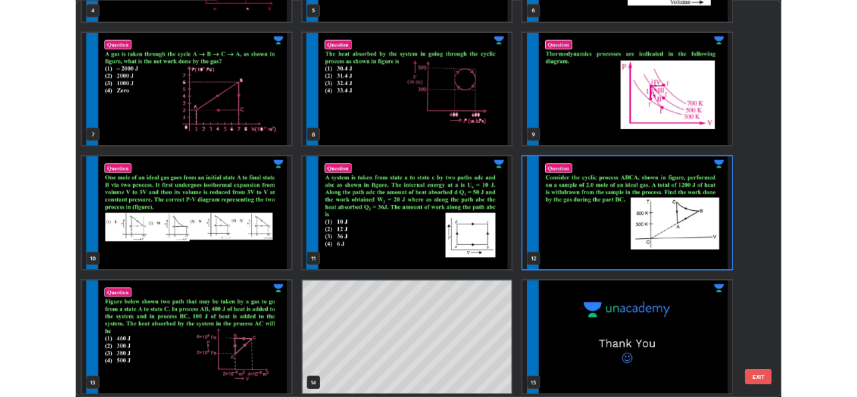
scroll to position [270, 0]
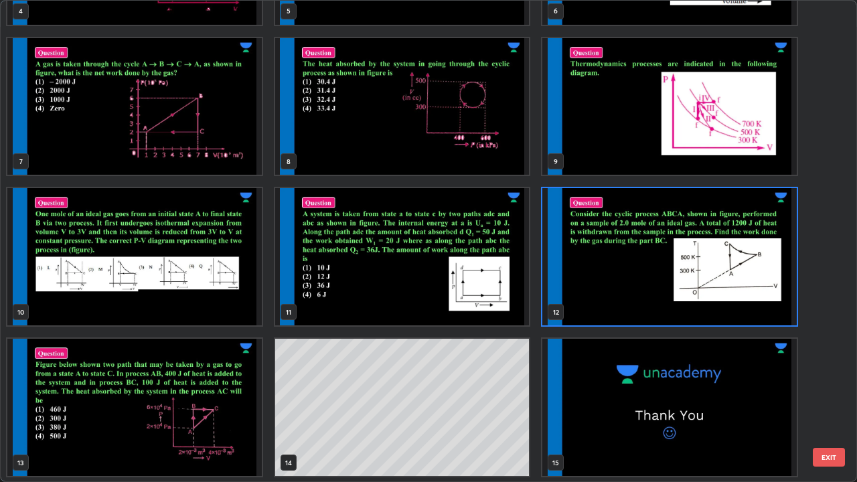
click at [649, 280] on img "grid" at bounding box center [669, 256] width 254 height 137
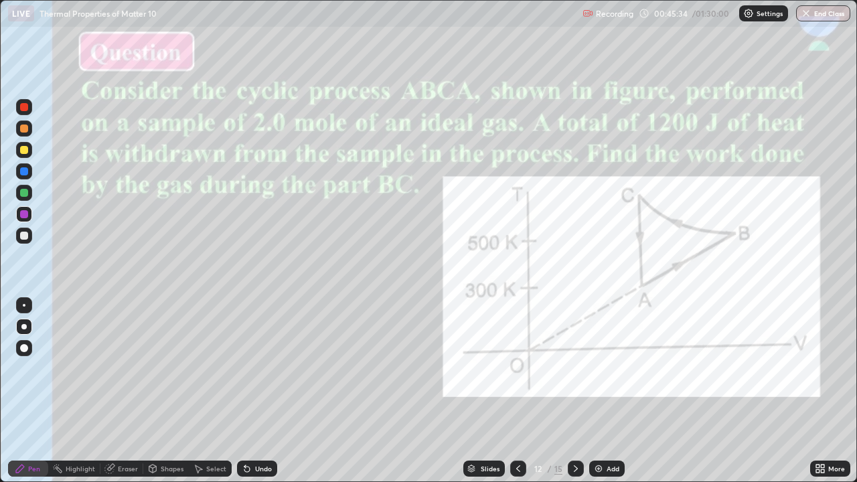
click at [651, 280] on img "grid" at bounding box center [669, 256] width 254 height 137
click at [820, 396] on icon at bounding box center [819, 468] width 11 height 11
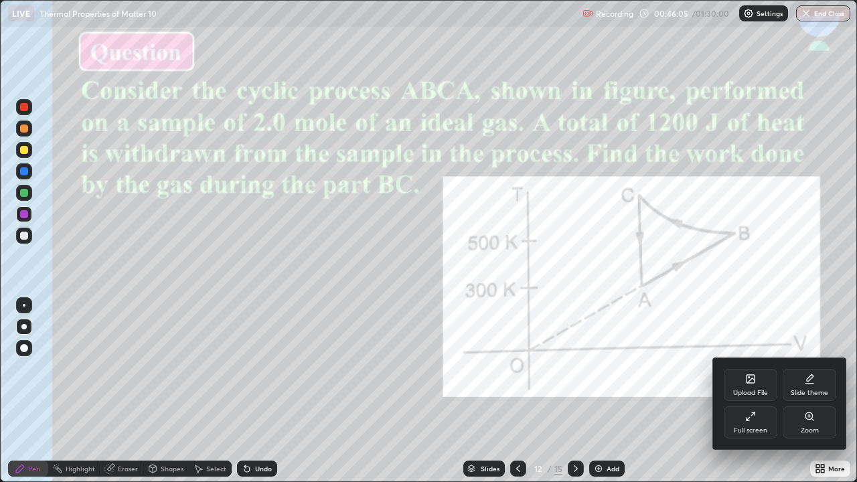
click at [747, 384] on div "Upload File" at bounding box center [750, 385] width 54 height 32
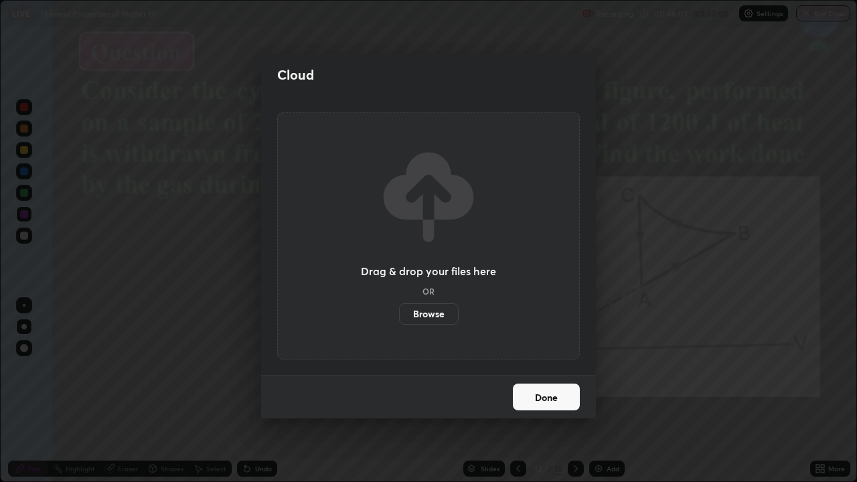
click at [428, 312] on label "Browse" at bounding box center [429, 313] width 60 height 21
click at [399, 312] on input "Browse" at bounding box center [399, 313] width 0 height 21
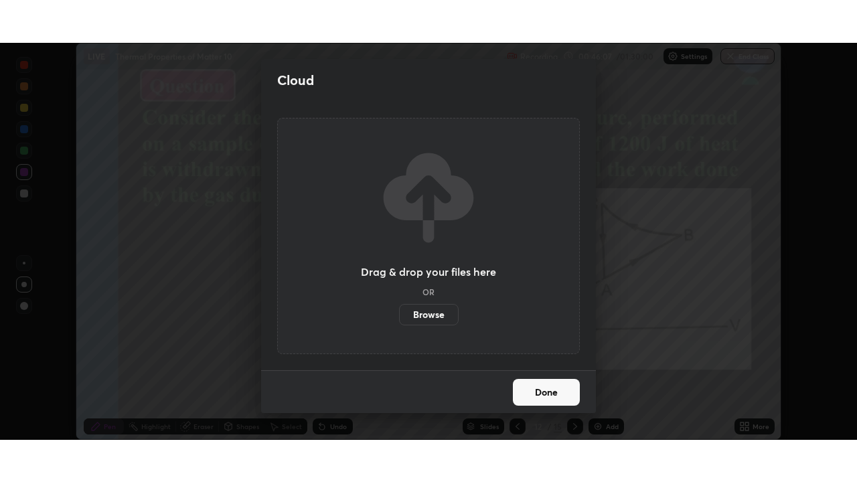
scroll to position [66527, 66068]
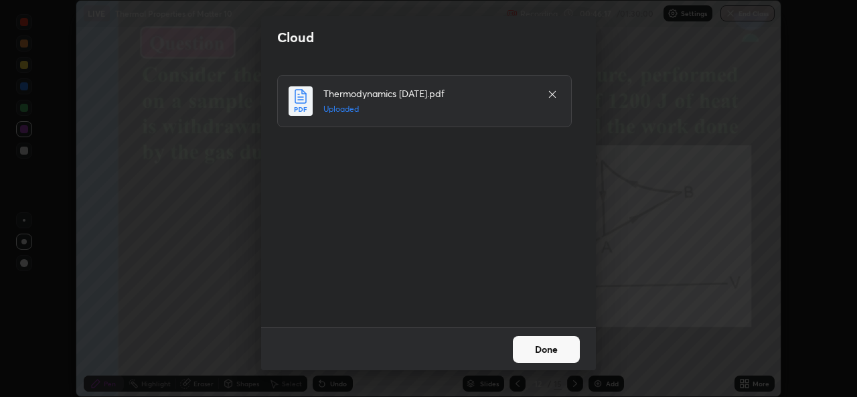
click at [551, 347] on button "Done" at bounding box center [546, 349] width 67 height 27
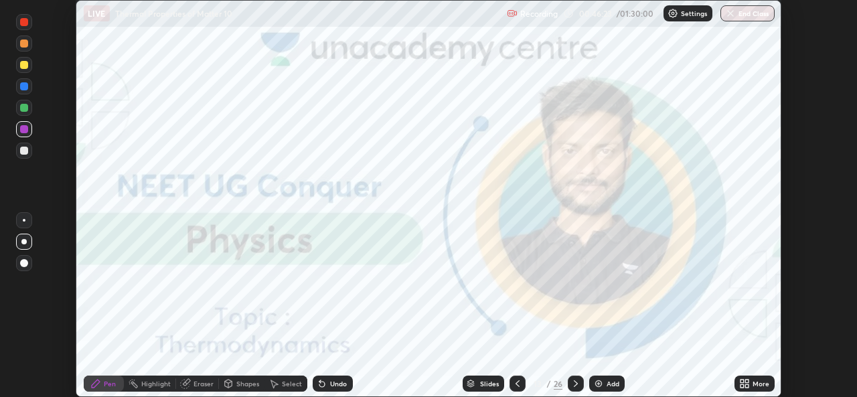
click at [750, 385] on icon at bounding box center [744, 383] width 11 height 11
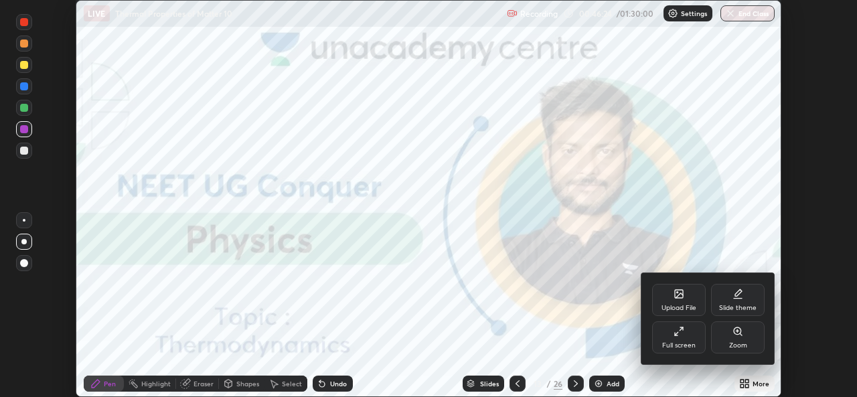
click at [685, 342] on div "Full screen" at bounding box center [678, 345] width 33 height 7
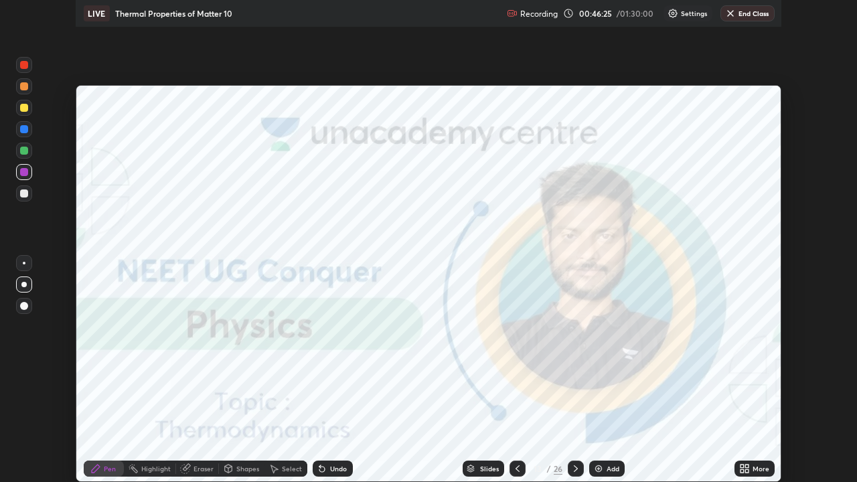
scroll to position [482, 857]
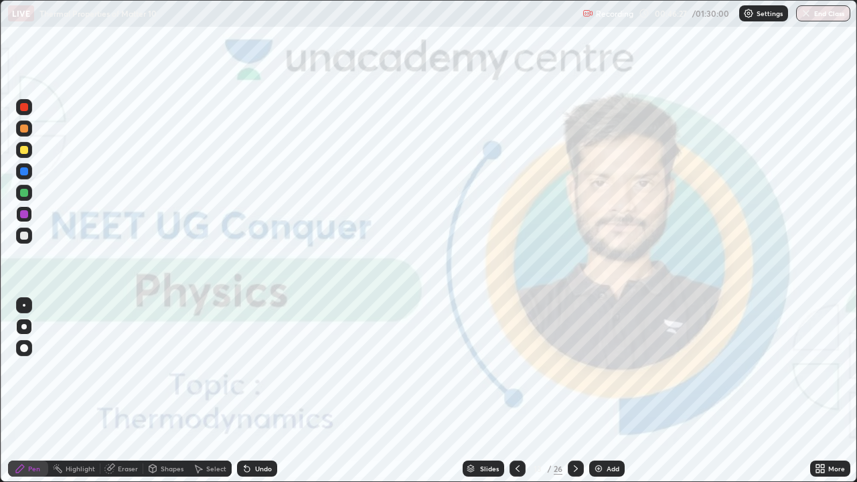
click at [476, 396] on div "Slides" at bounding box center [482, 468] width 41 height 16
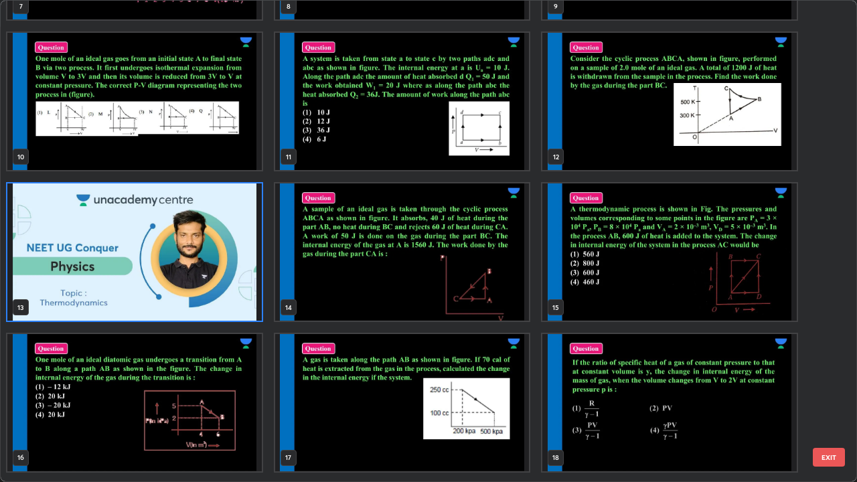
scroll to position [408, 0]
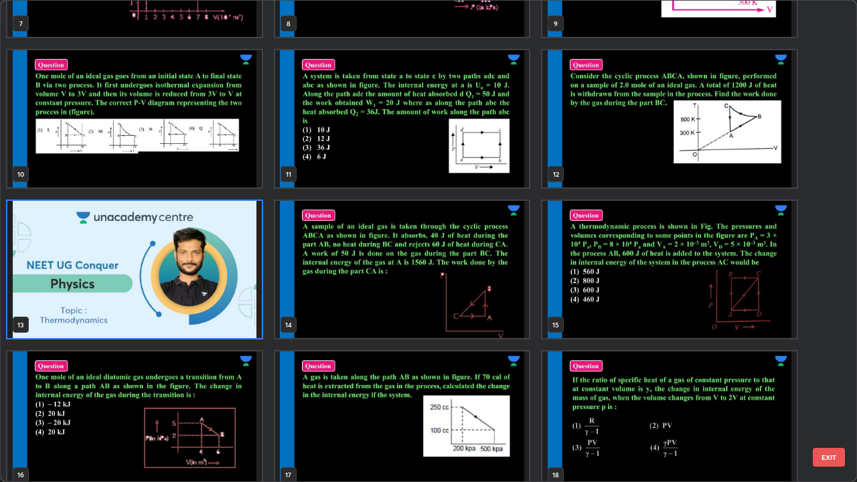
click at [434, 300] on img "grid" at bounding box center [402, 269] width 254 height 137
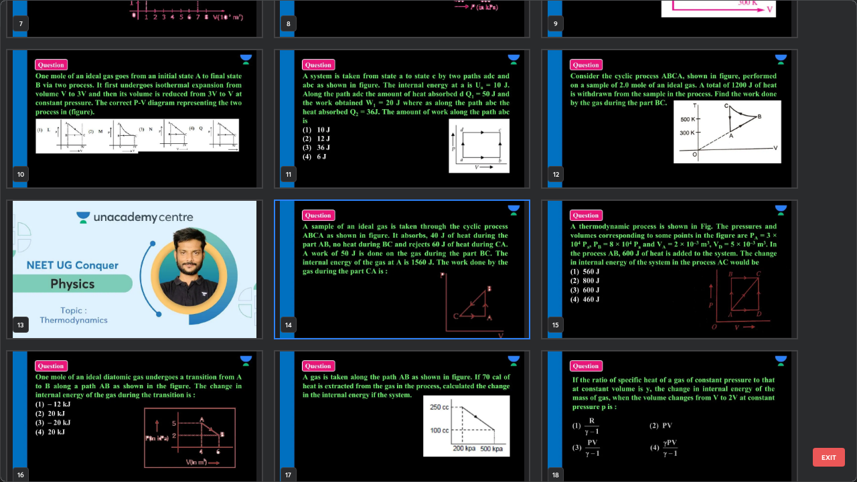
click at [434, 302] on img "grid" at bounding box center [402, 269] width 254 height 137
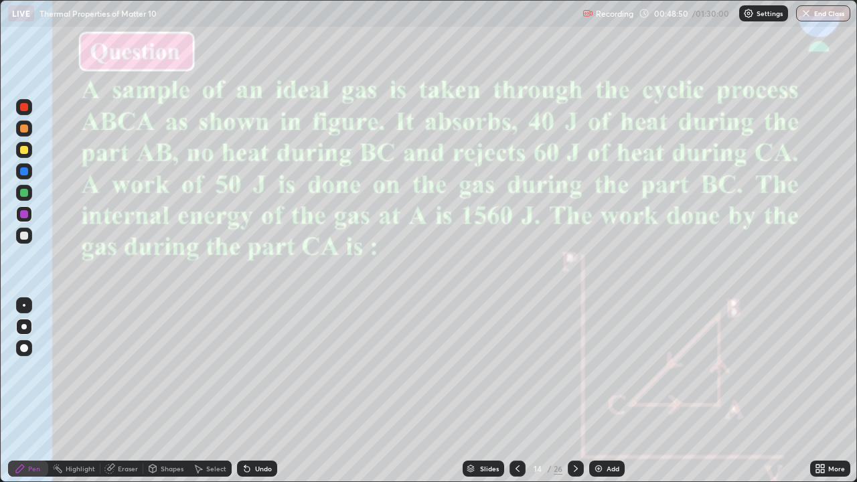
click at [21, 236] on div at bounding box center [24, 236] width 8 height 8
click at [25, 170] on div at bounding box center [24, 171] width 8 height 8
click at [23, 128] on div at bounding box center [24, 128] width 8 height 8
click at [472, 396] on div "Slides" at bounding box center [482, 468] width 41 height 16
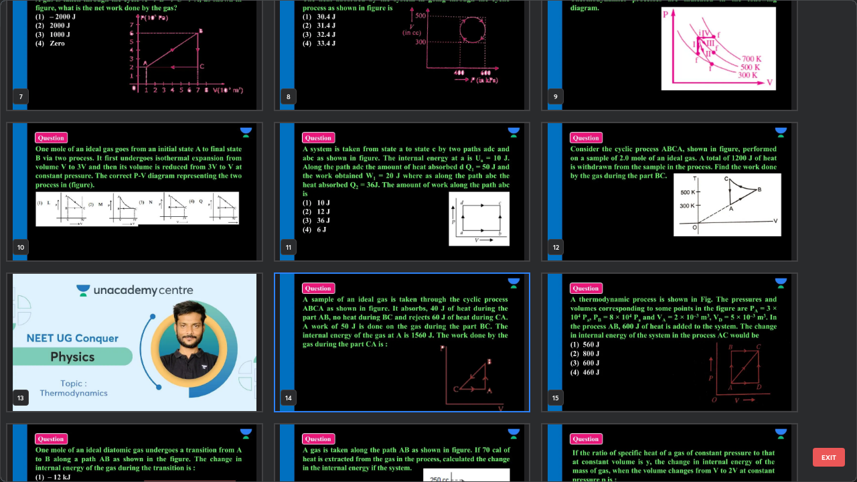
scroll to position [342, 0]
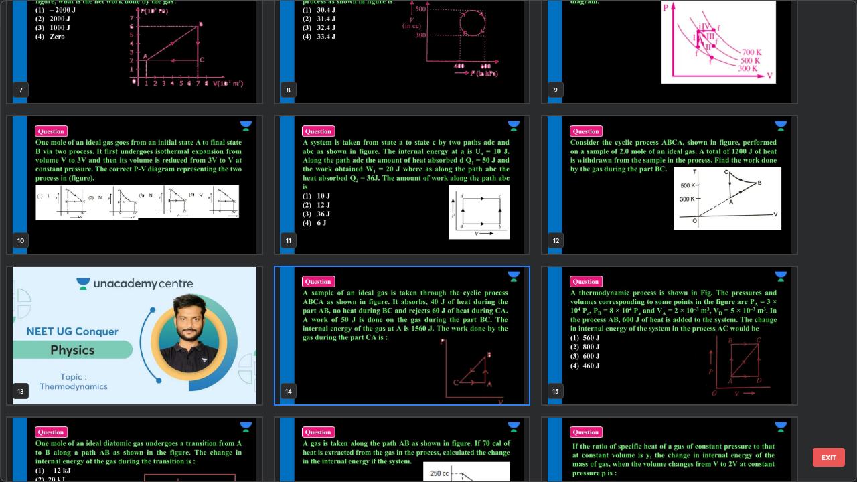
click at [672, 370] on img "grid" at bounding box center [669, 335] width 254 height 137
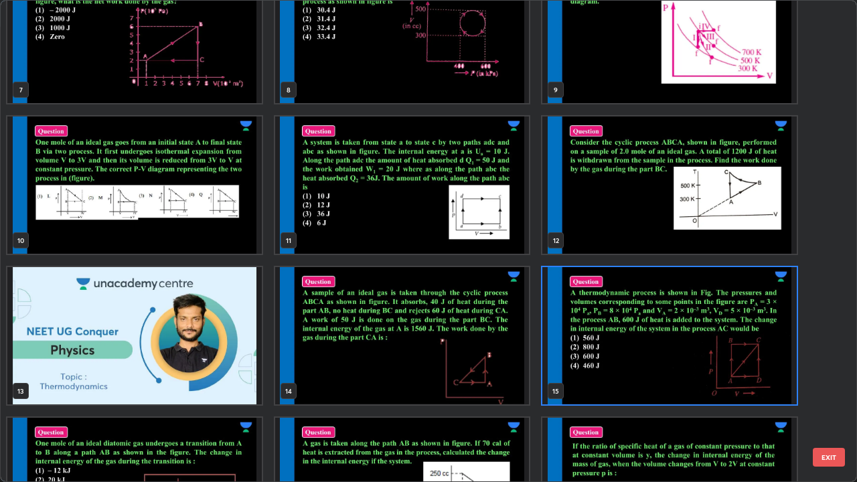
click at [672, 373] on img "grid" at bounding box center [669, 335] width 254 height 137
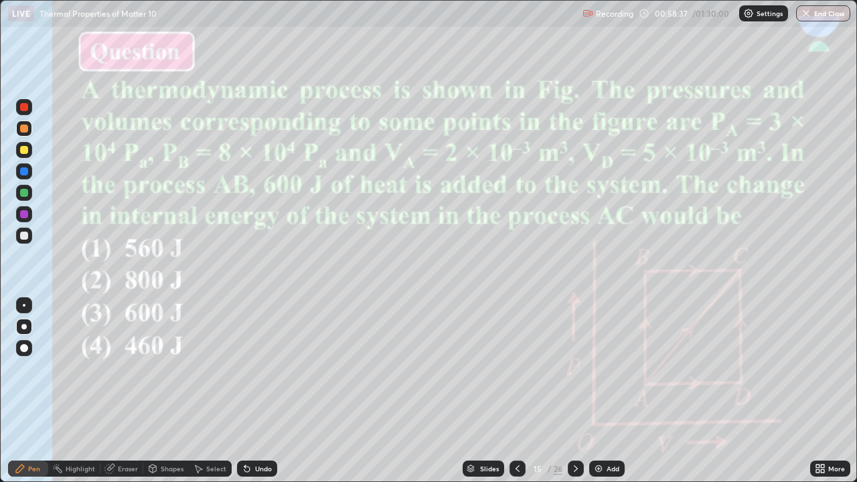
click at [25, 104] on div at bounding box center [24, 107] width 8 height 8
click at [18, 236] on div at bounding box center [24, 236] width 16 height 16
click at [25, 193] on div at bounding box center [24, 193] width 8 height 8
click at [24, 149] on div at bounding box center [24, 150] width 8 height 8
click at [120, 396] on div "Eraser" at bounding box center [128, 468] width 20 height 7
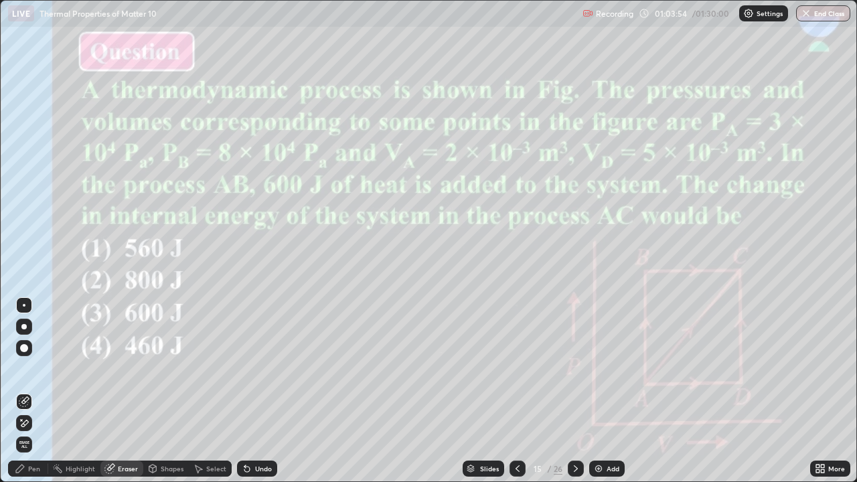
click at [35, 396] on div "Pen" at bounding box center [28, 468] width 40 height 16
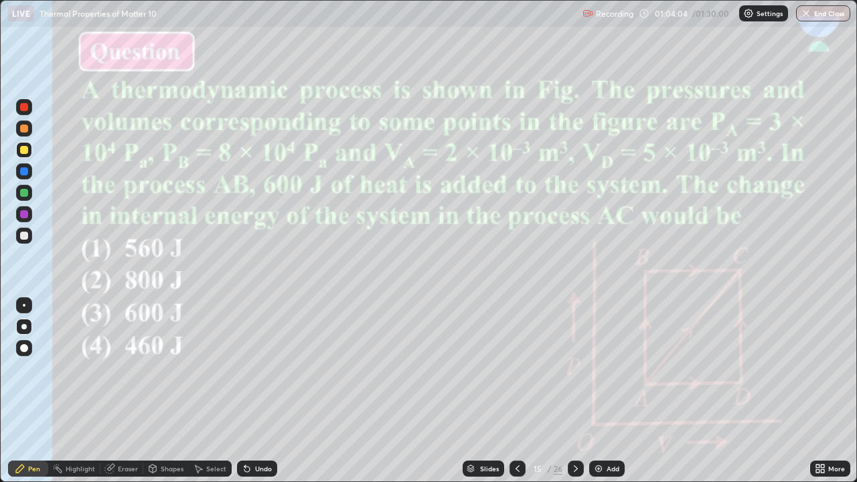
click at [124, 396] on div "Eraser" at bounding box center [128, 468] width 20 height 7
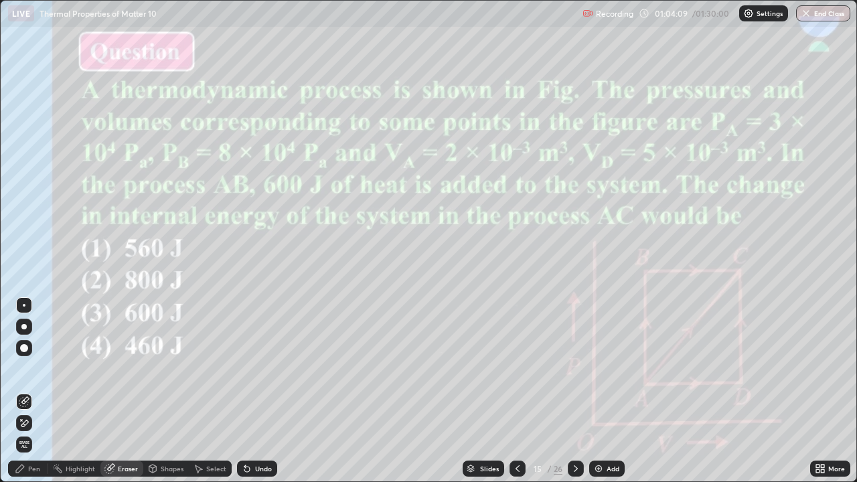
click at [27, 396] on div "Pen" at bounding box center [28, 468] width 40 height 16
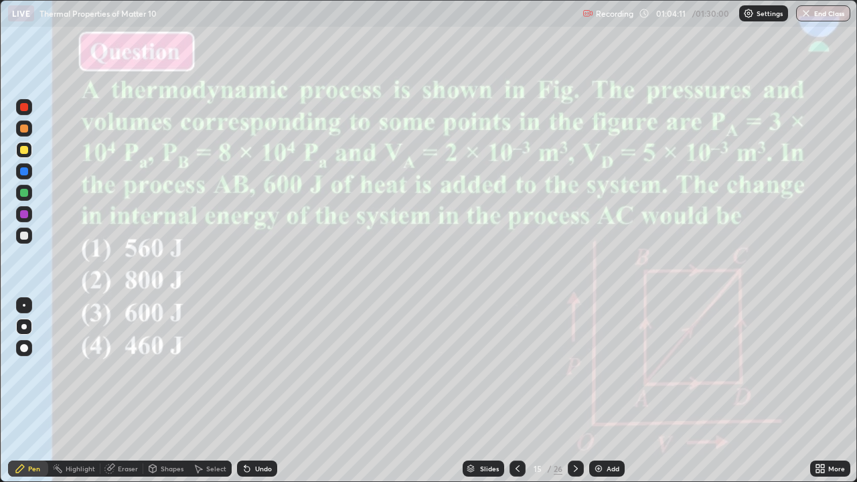
click at [26, 105] on div at bounding box center [24, 107] width 8 height 8
click at [24, 151] on div at bounding box center [24, 150] width 8 height 8
click at [23, 191] on div at bounding box center [24, 193] width 8 height 8
click at [477, 396] on div "Slides" at bounding box center [482, 468] width 41 height 16
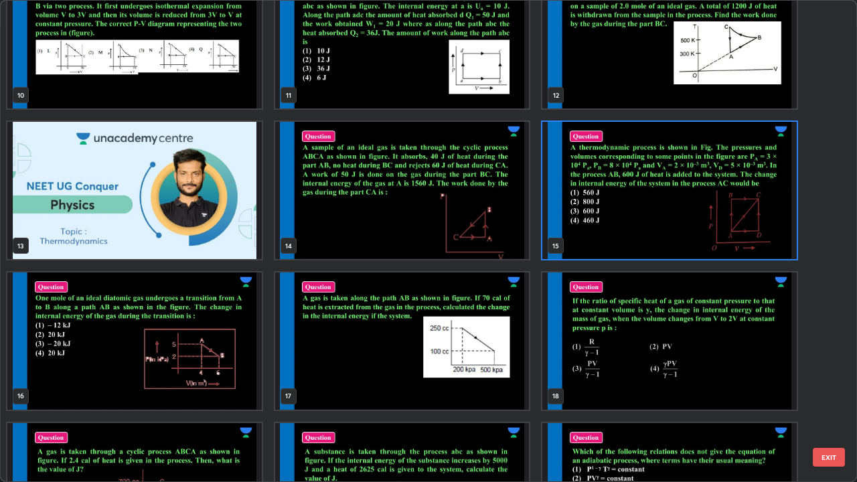
scroll to position [505, 0]
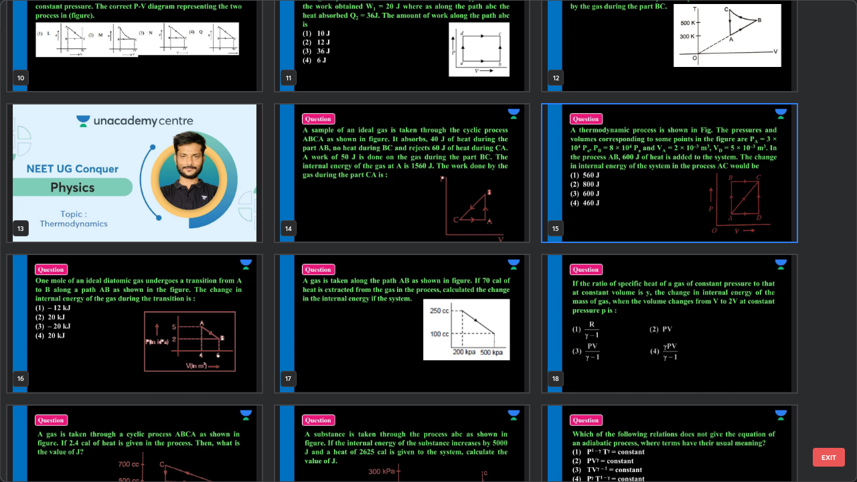
click at [237, 367] on img "grid" at bounding box center [134, 323] width 254 height 137
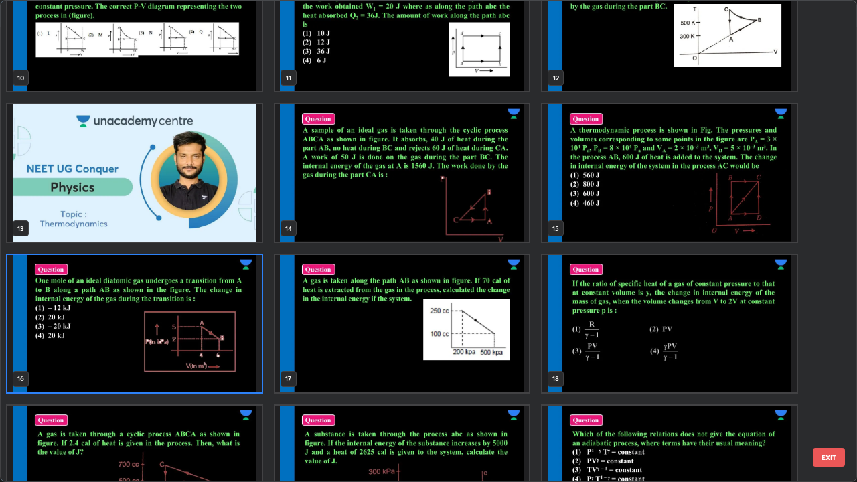
click at [240, 369] on img "grid" at bounding box center [134, 323] width 254 height 137
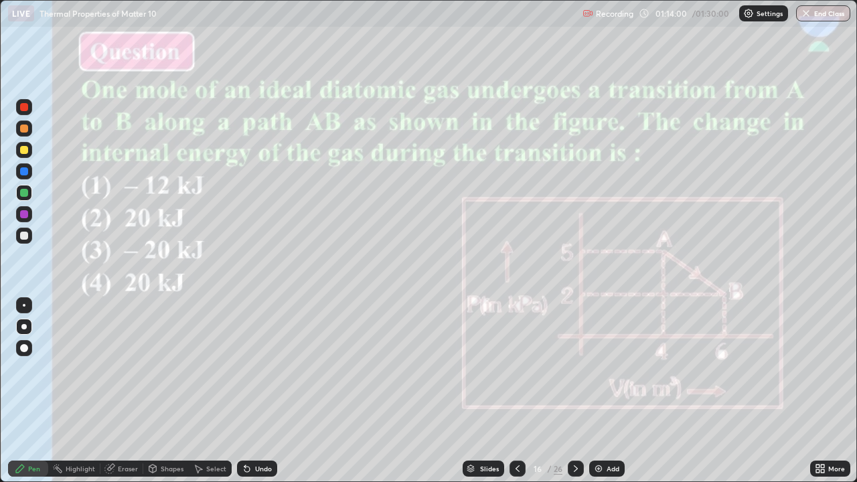
click at [24, 234] on div at bounding box center [24, 236] width 8 height 8
click at [23, 172] on div at bounding box center [24, 171] width 8 height 8
click at [24, 212] on div at bounding box center [24, 214] width 8 height 8
click at [476, 396] on div "Slides" at bounding box center [482, 468] width 41 height 16
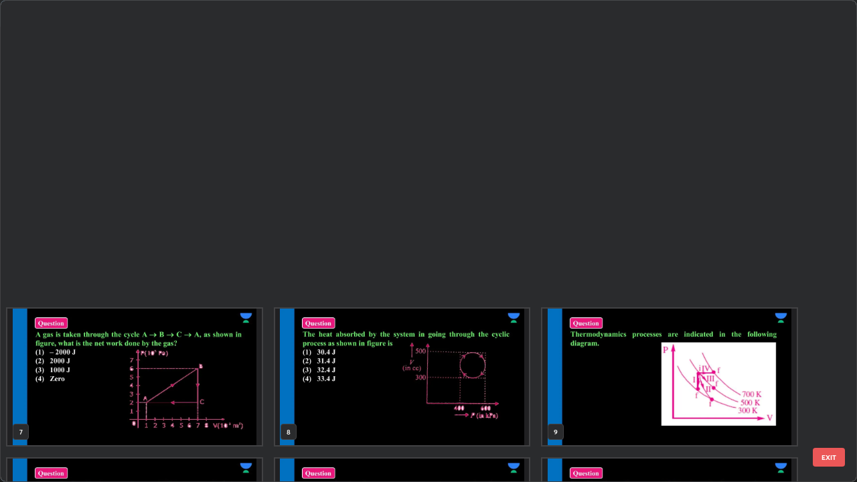
scroll to position [477, 849]
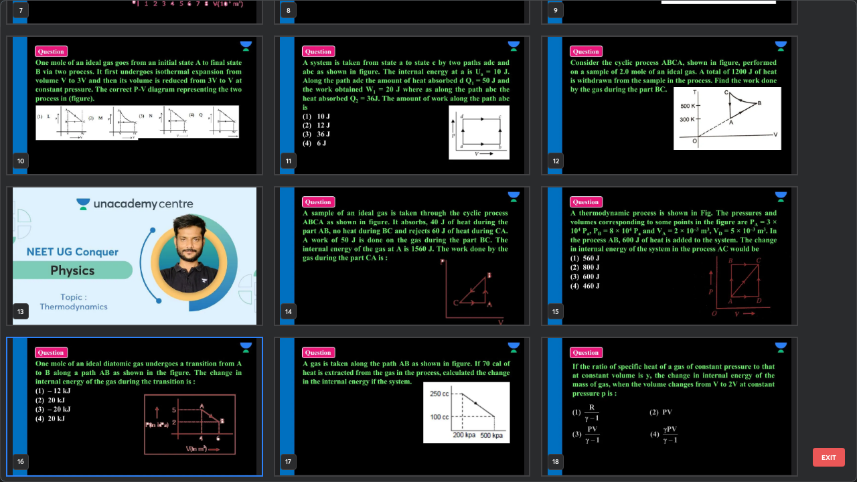
click at [489, 396] on img "grid" at bounding box center [402, 406] width 254 height 137
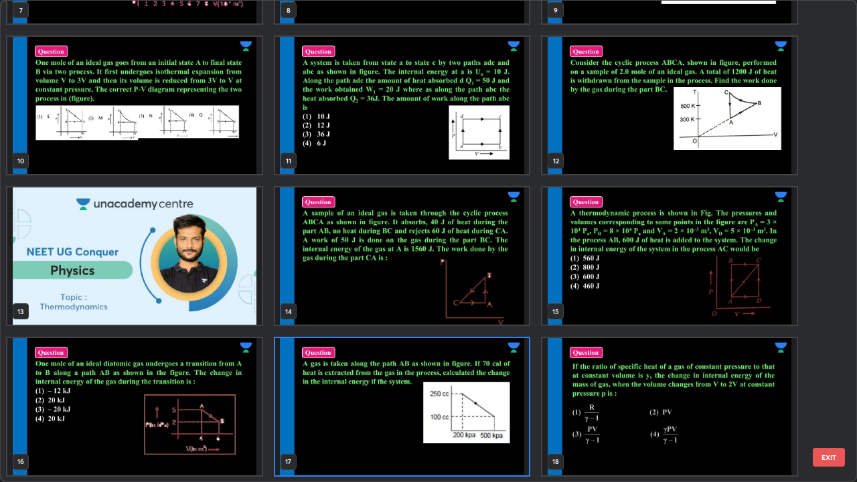
click at [491, 396] on img "grid" at bounding box center [402, 406] width 254 height 137
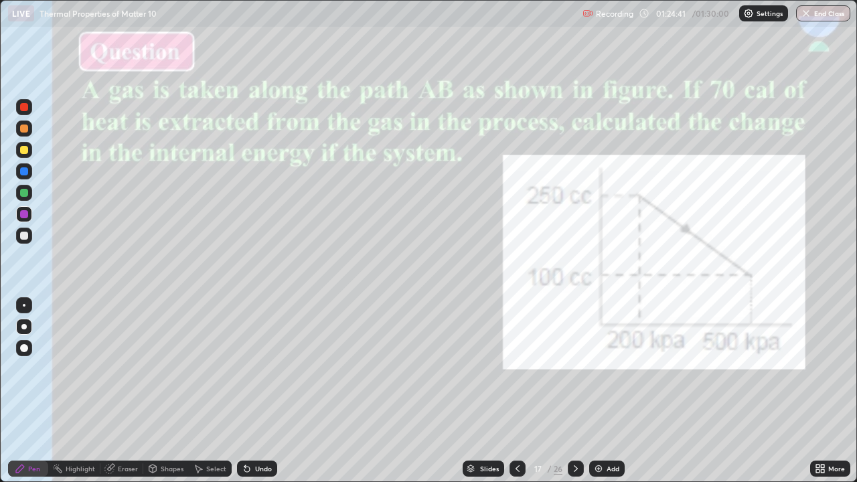
click at [24, 150] on div at bounding box center [24, 150] width 8 height 8
click at [671, 13] on div "01:25:05" at bounding box center [671, 13] width 37 height 8
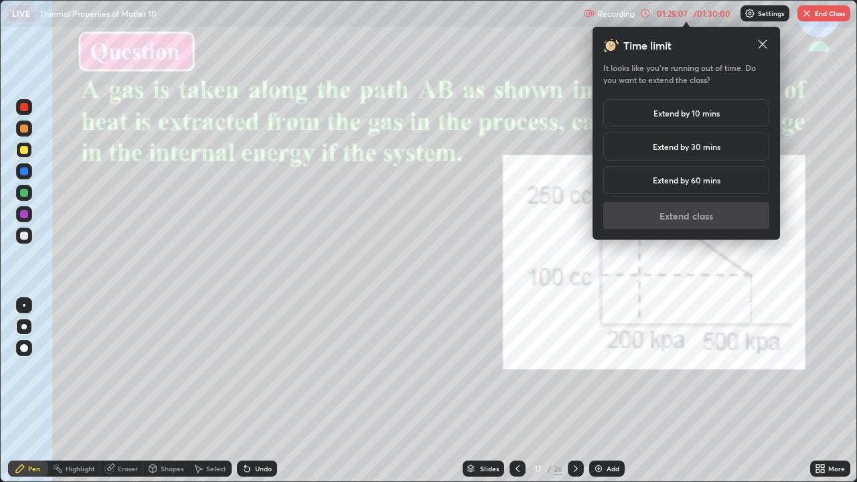
click at [707, 113] on h5 "Extend by 10 mins" at bounding box center [686, 113] width 66 height 12
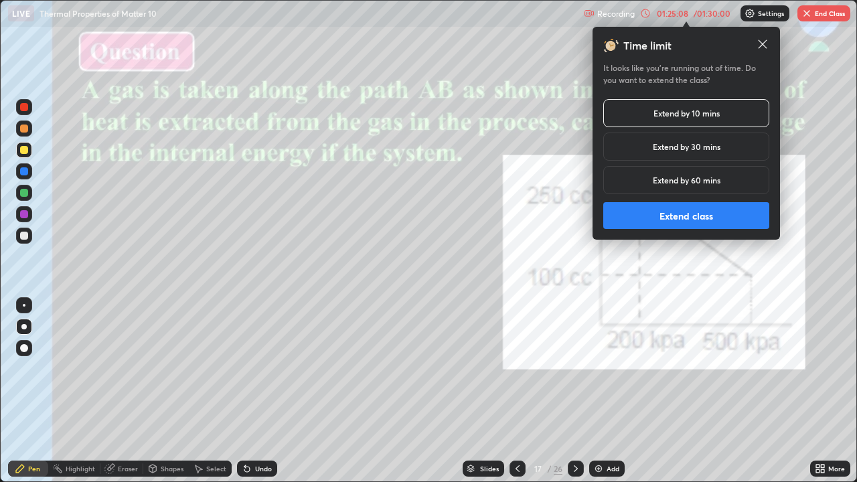
click at [677, 215] on button "Extend class" at bounding box center [686, 215] width 166 height 27
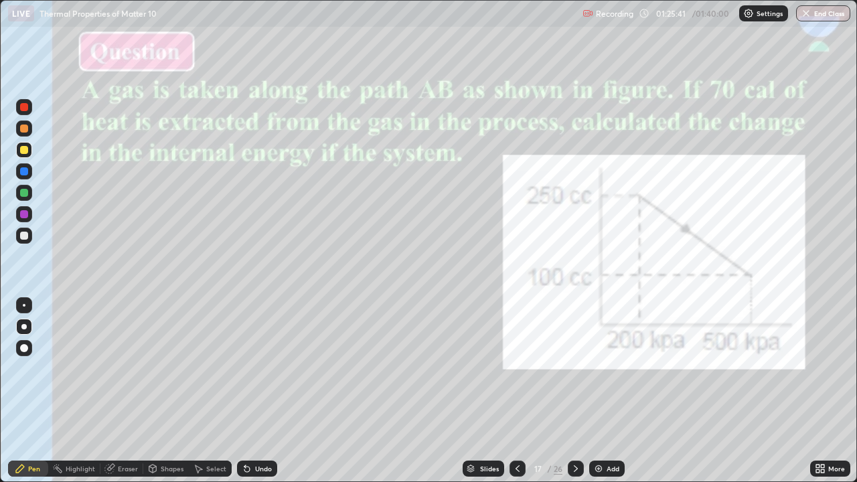
click at [25, 130] on div at bounding box center [24, 128] width 8 height 8
click at [489, 396] on div "Slides" at bounding box center [489, 468] width 19 height 7
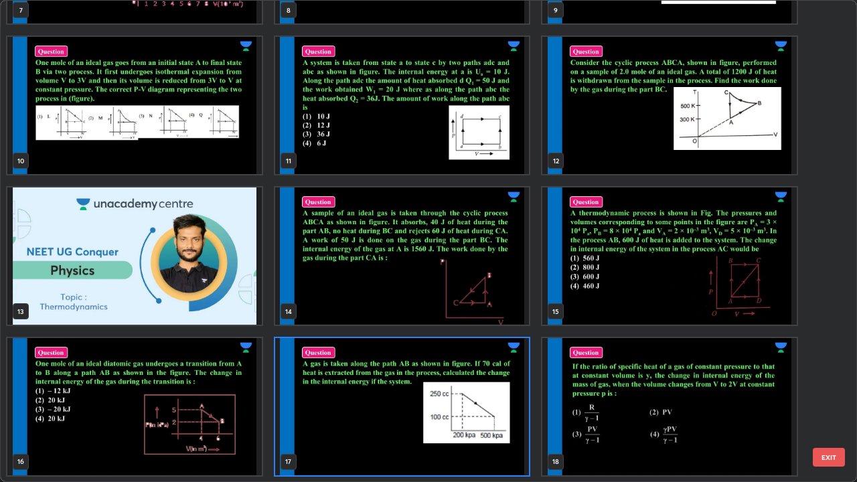
click at [619, 396] on img "grid" at bounding box center [669, 406] width 254 height 137
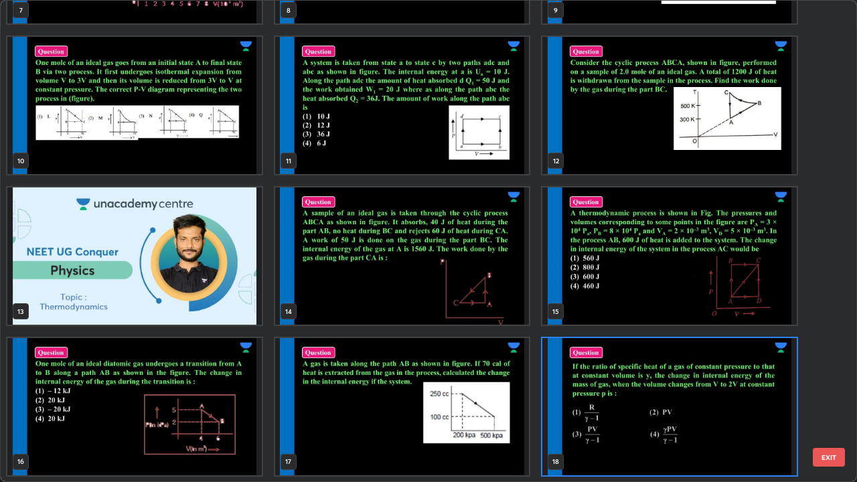
click at [612, 396] on img "grid" at bounding box center [669, 406] width 254 height 137
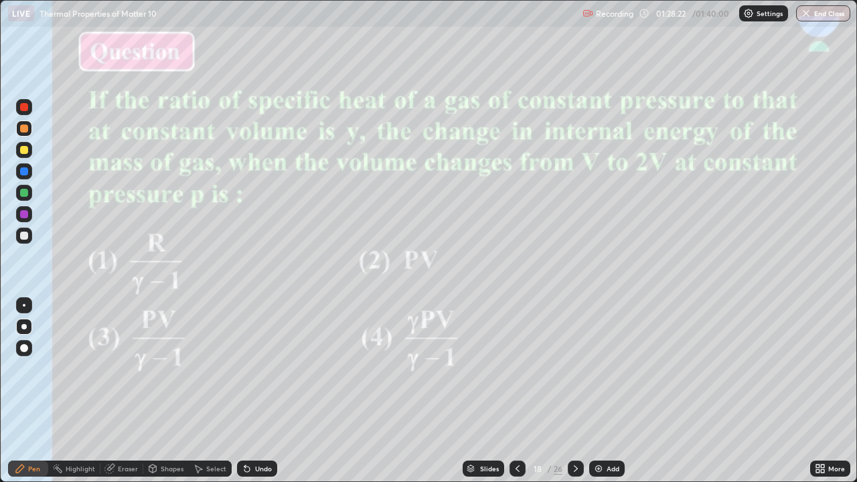
click at [125, 396] on div "Eraser" at bounding box center [128, 468] width 20 height 7
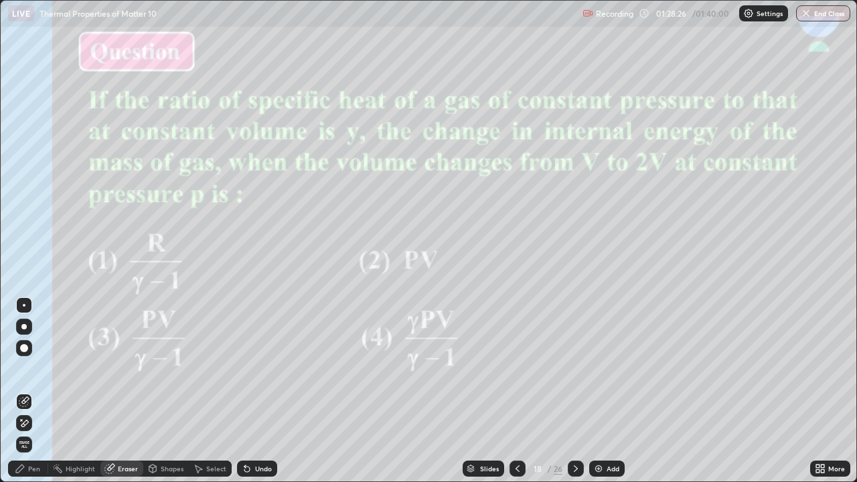
click at [37, 396] on div "Pen" at bounding box center [28, 468] width 40 height 16
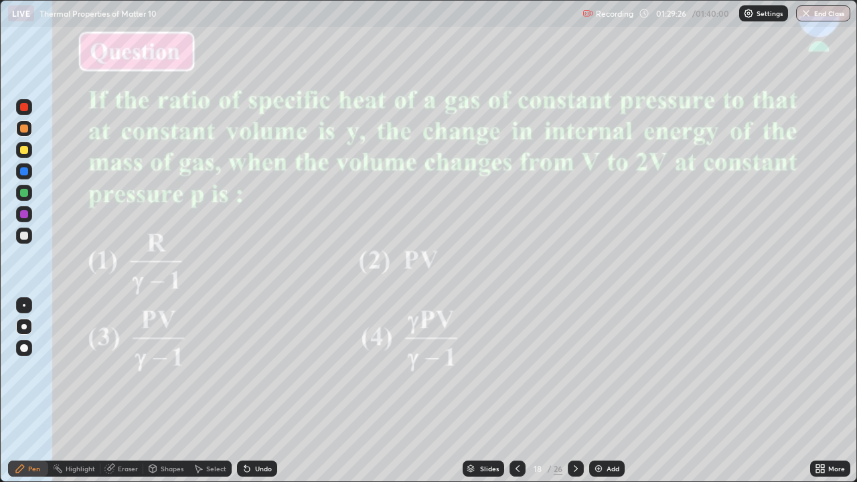
click at [79, 396] on div "Highlight" at bounding box center [80, 468] width 29 height 7
click at [129, 396] on div "Eraser" at bounding box center [121, 468] width 43 height 16
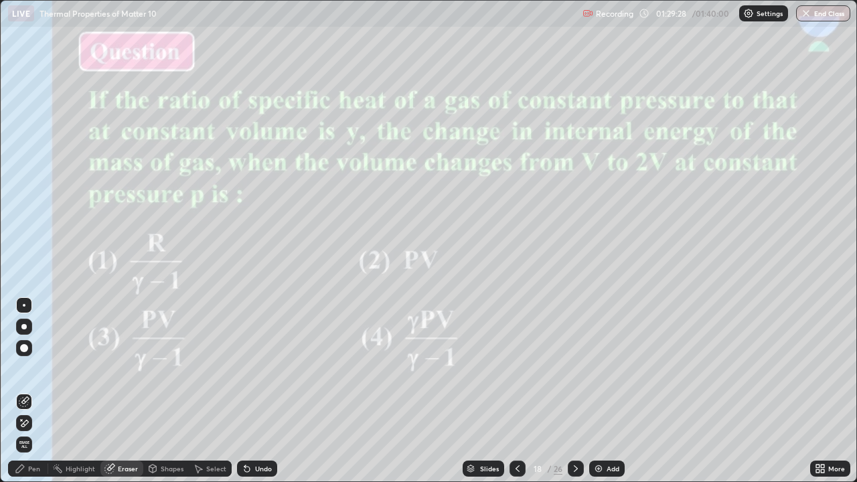
click at [38, 396] on div "Pen" at bounding box center [28, 468] width 40 height 16
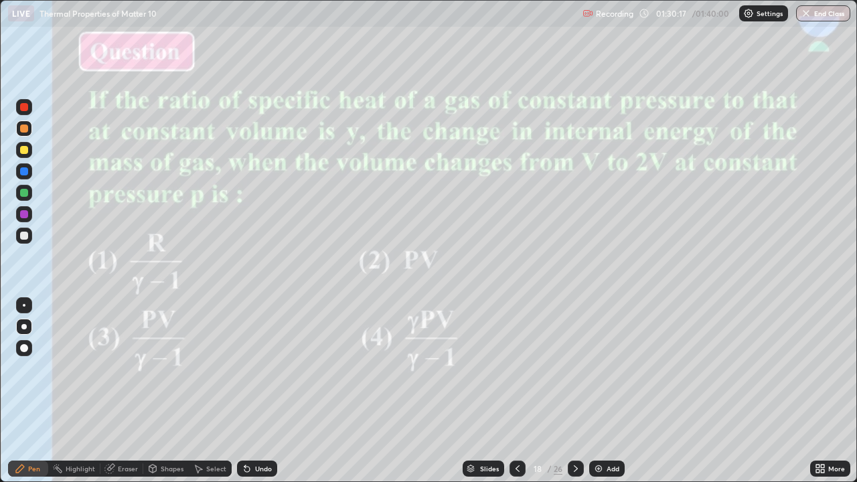
click at [22, 236] on div at bounding box center [24, 236] width 8 height 8
click at [820, 13] on button "End Class" at bounding box center [823, 13] width 53 height 16
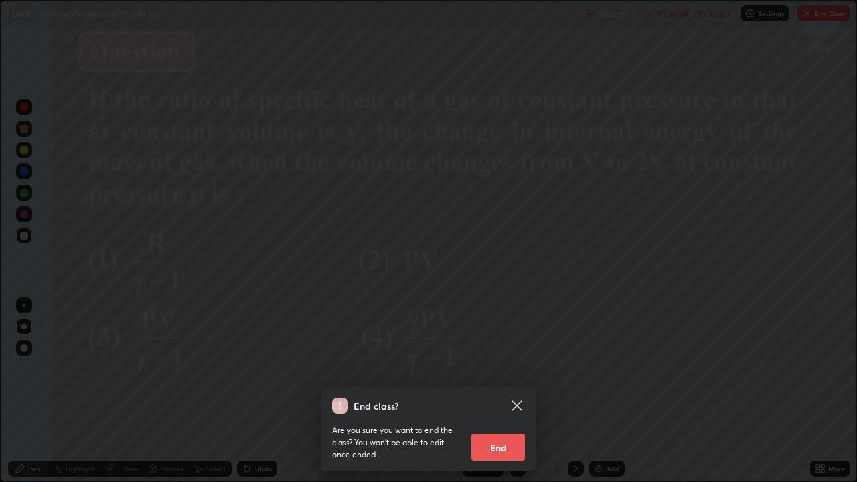
click at [495, 396] on button "End" at bounding box center [498, 447] width 54 height 27
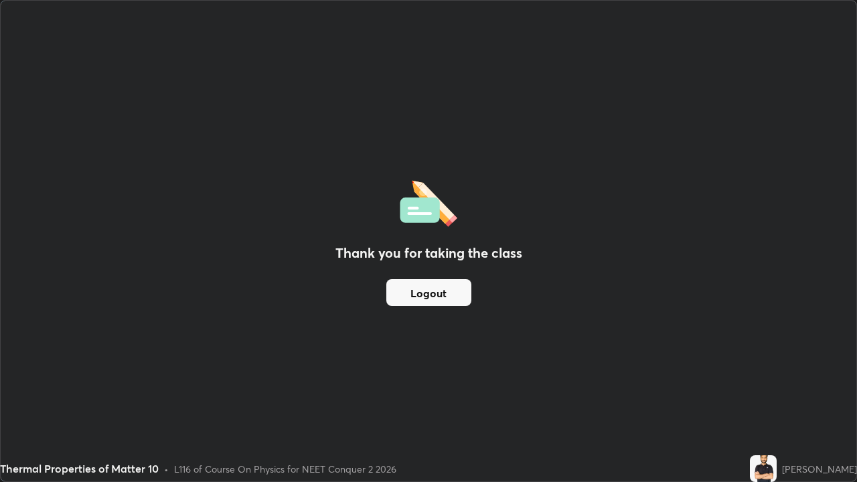
click at [426, 291] on button "Logout" at bounding box center [428, 292] width 85 height 27
click at [428, 298] on button "Logout" at bounding box center [428, 292] width 85 height 27
click at [430, 294] on button "Logout" at bounding box center [428, 292] width 85 height 27
click at [434, 292] on button "Logout" at bounding box center [428, 292] width 85 height 27
click at [437, 292] on button "Logout" at bounding box center [428, 292] width 85 height 27
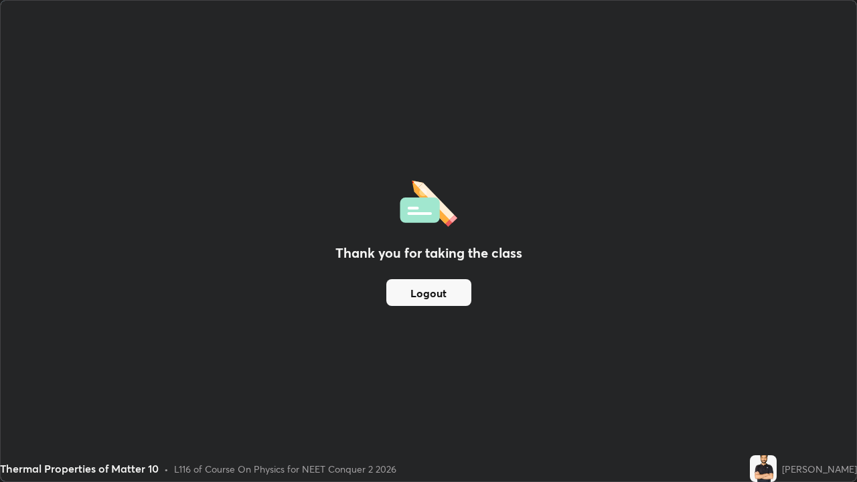
click at [425, 289] on button "Logout" at bounding box center [428, 292] width 85 height 27
click at [428, 295] on button "Logout" at bounding box center [428, 292] width 85 height 27
click at [444, 294] on button "Logout" at bounding box center [428, 292] width 85 height 27
click at [715, 396] on div "Thank you for taking the class Logout" at bounding box center [428, 241] width 855 height 481
